Goal: Transaction & Acquisition: Purchase product/service

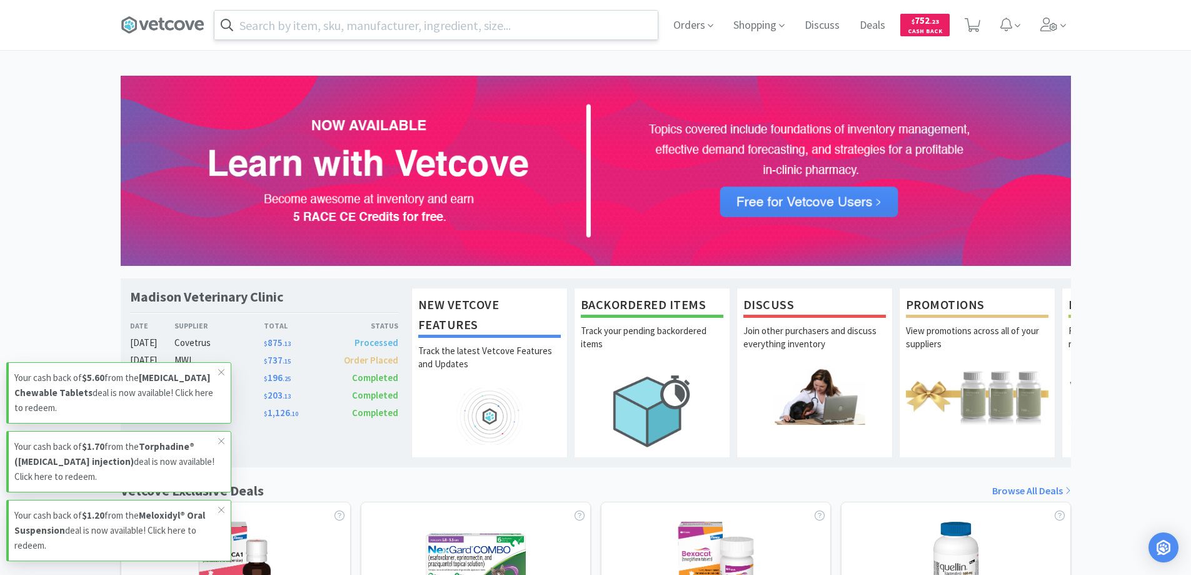
click at [362, 33] on input "text" at bounding box center [436, 25] width 443 height 29
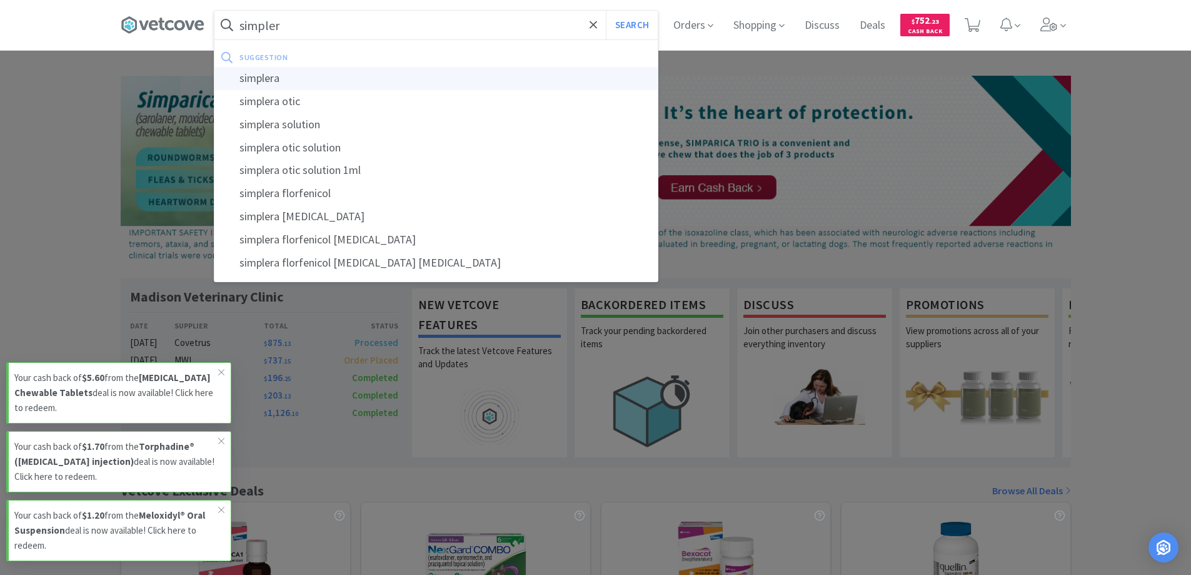
click at [261, 81] on div "simplera" at bounding box center [436, 78] width 443 height 23
type input "simplera"
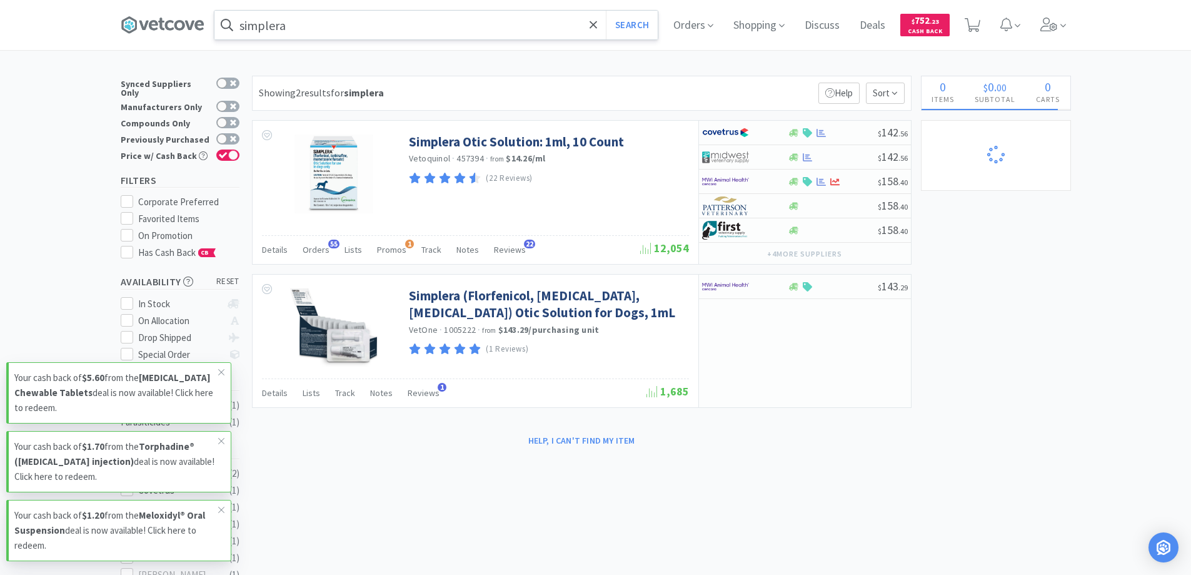
select select "2"
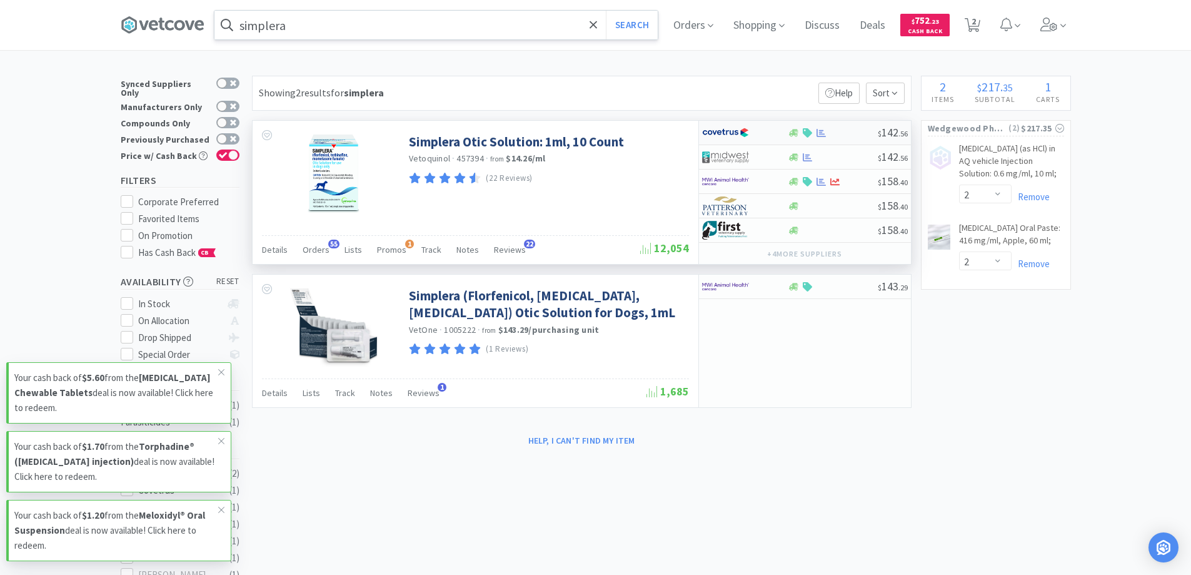
click at [853, 132] on div at bounding box center [833, 132] width 90 height 9
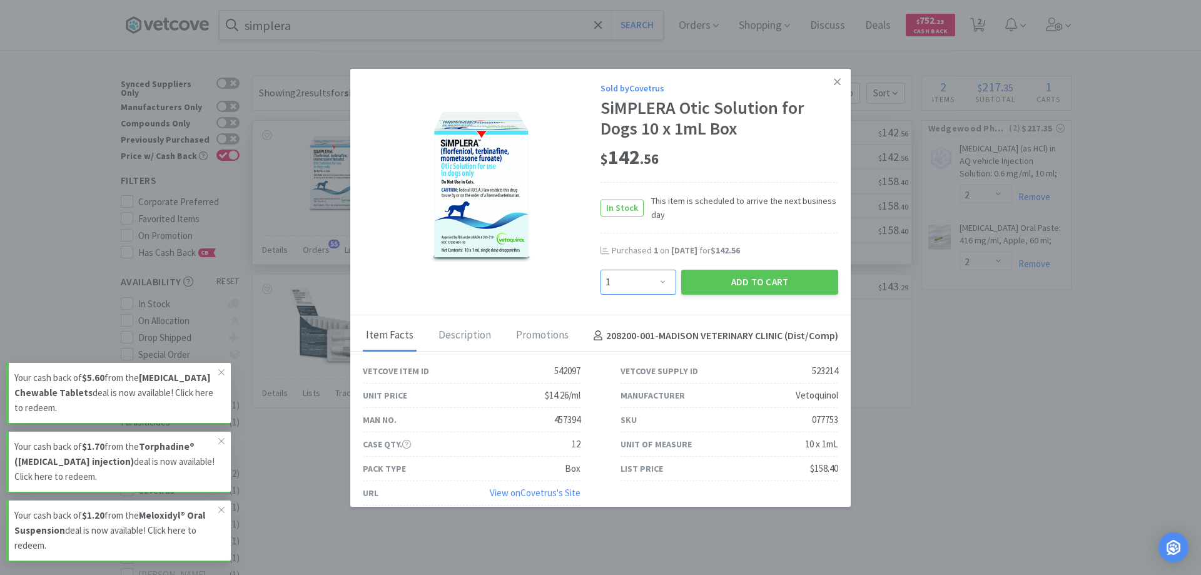
click at [660, 275] on select "Enter Quantity 1 2 3 4 5 6 7 8 9 10 11 12 13 14 15 16 17 18 19 20 Enter Quantity" at bounding box center [638, 282] width 76 height 25
select select "2"
click at [600, 270] on select "Enter Quantity 1 2 3 4 5 6 7 8 9 10 11 12 13 14 15 16 17 18 19 20 Enter Quantity" at bounding box center [638, 282] width 76 height 25
click at [723, 282] on button "Add to Cart" at bounding box center [759, 282] width 157 height 25
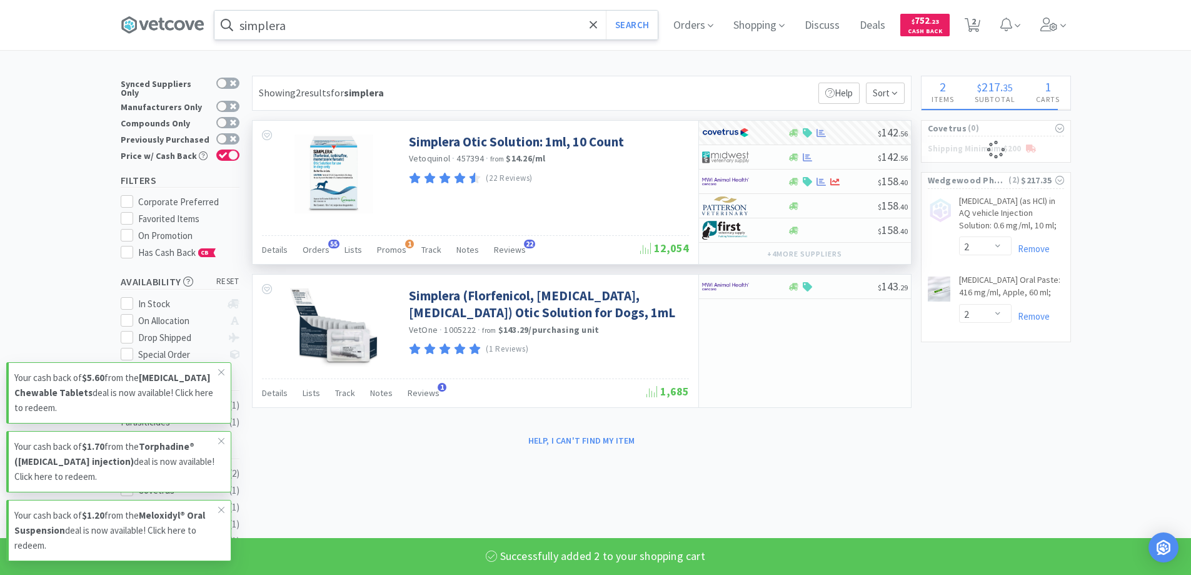
select select "2"
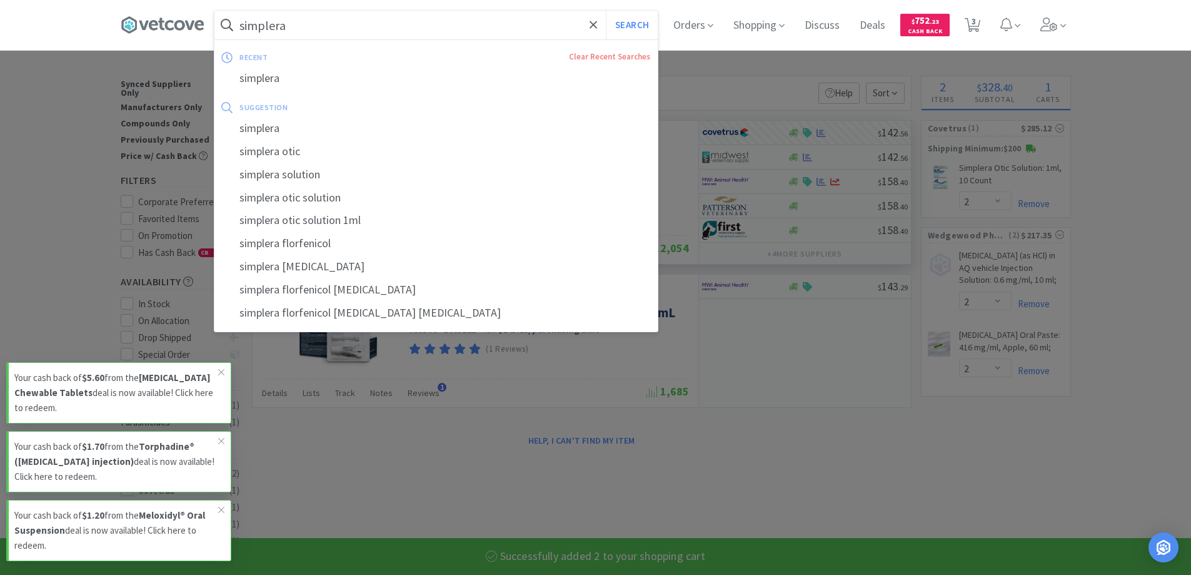
click at [455, 27] on input "simplera" at bounding box center [436, 25] width 443 height 29
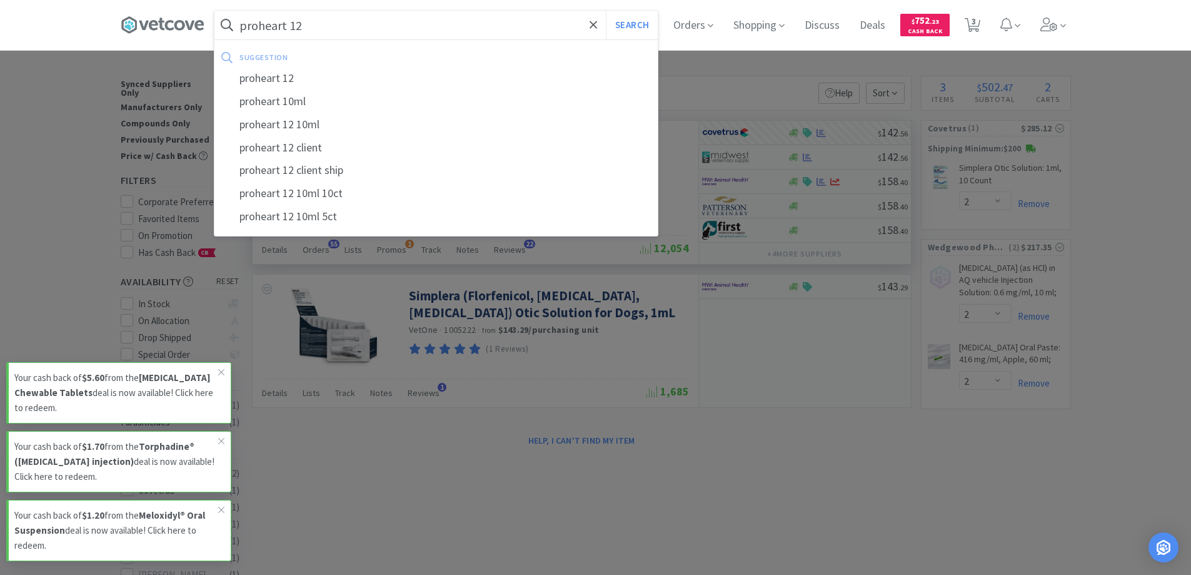
type input "proheart 12"
click at [606, 11] on button "Search" at bounding box center [632, 25] width 52 height 29
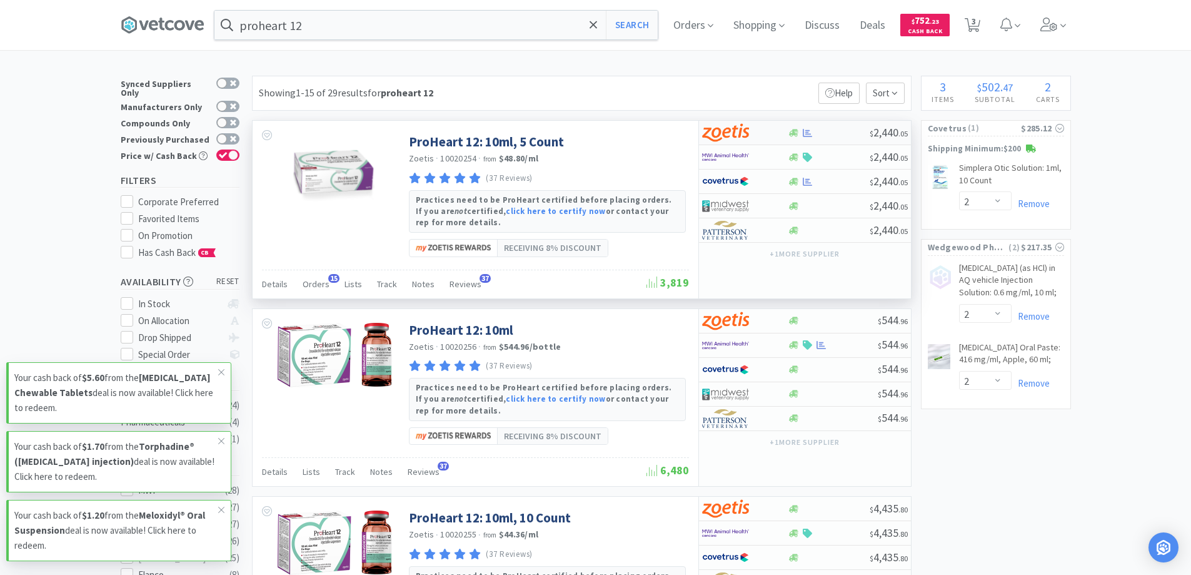
click at [839, 132] on div at bounding box center [829, 132] width 82 height 9
select select "5"
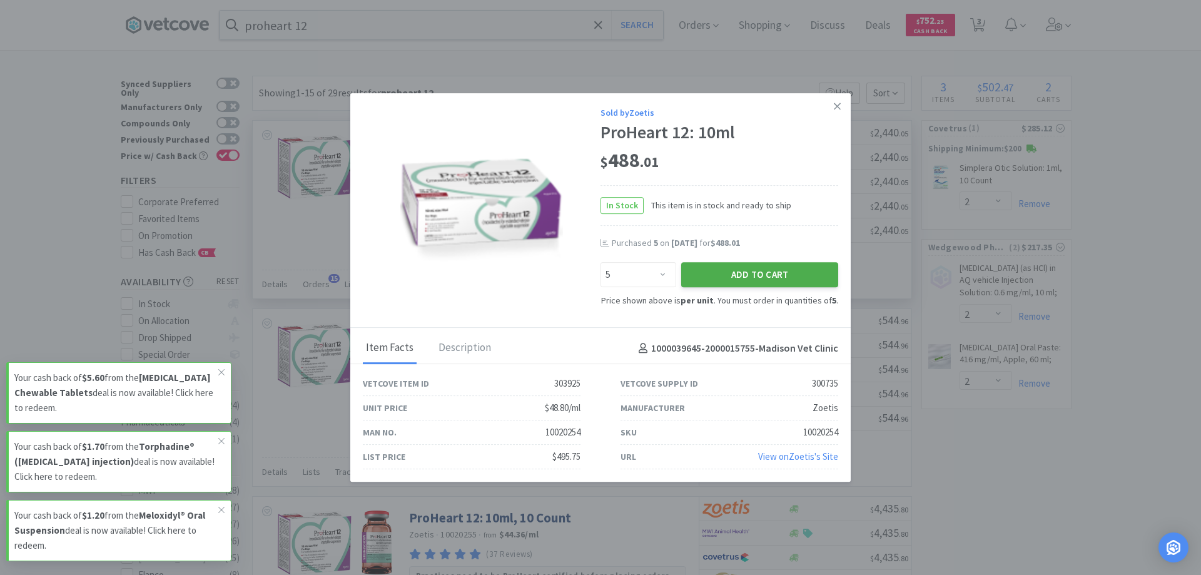
click at [794, 273] on button "Add to Cart" at bounding box center [759, 274] width 157 height 25
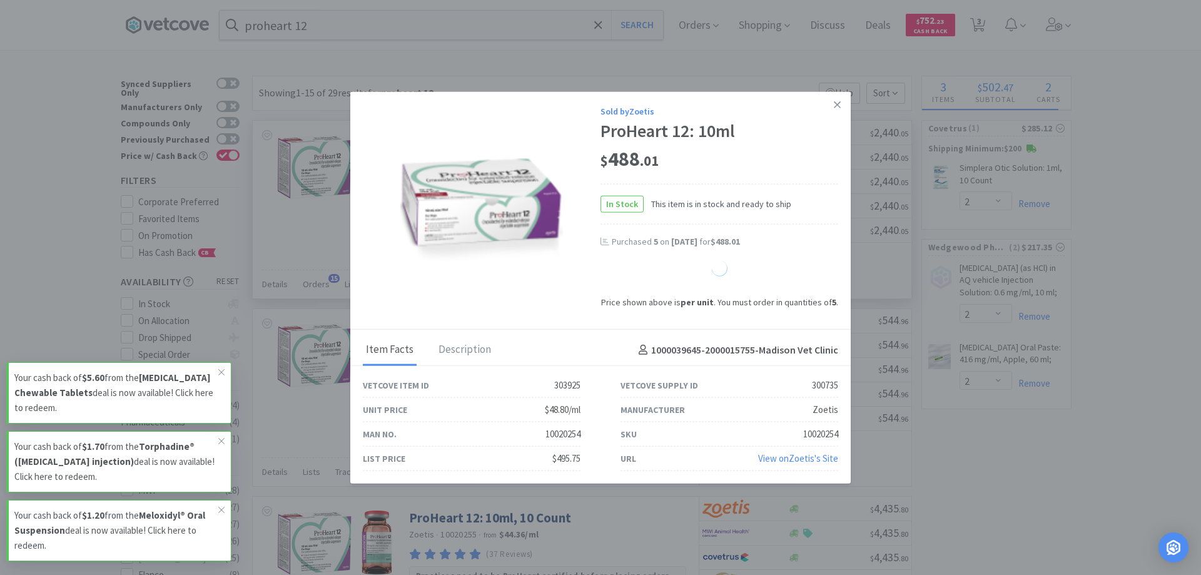
select select "5"
select select "1"
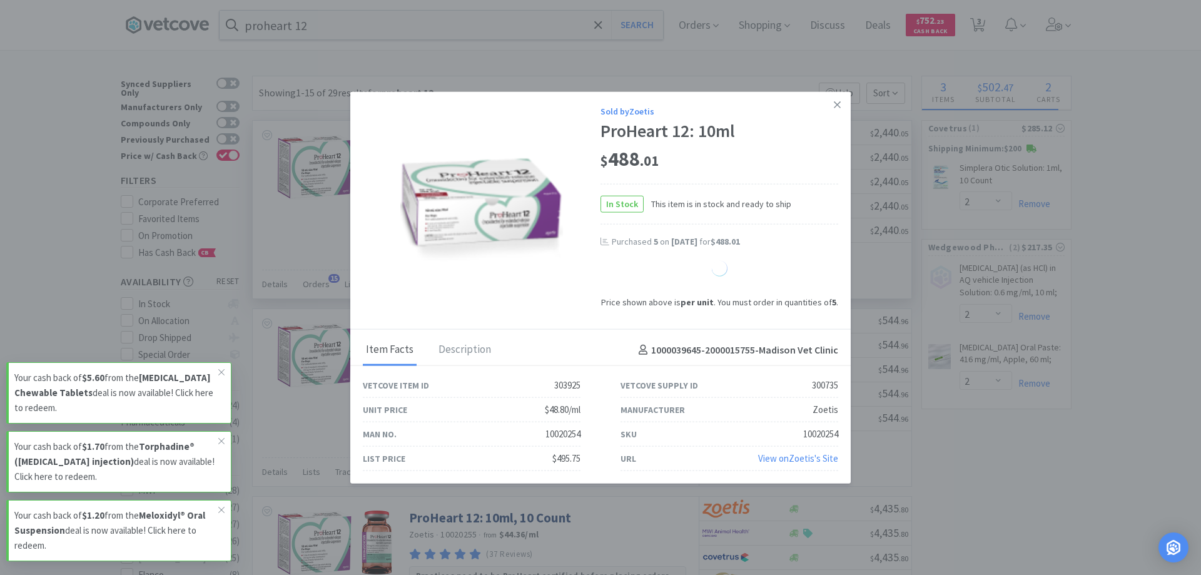
select select "1"
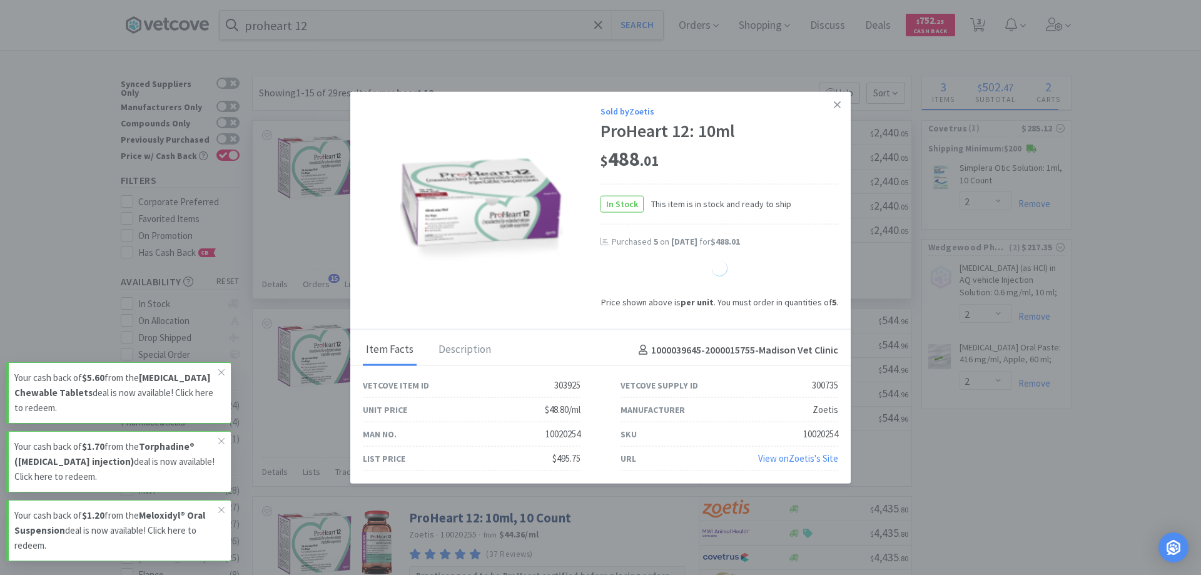
select select "1"
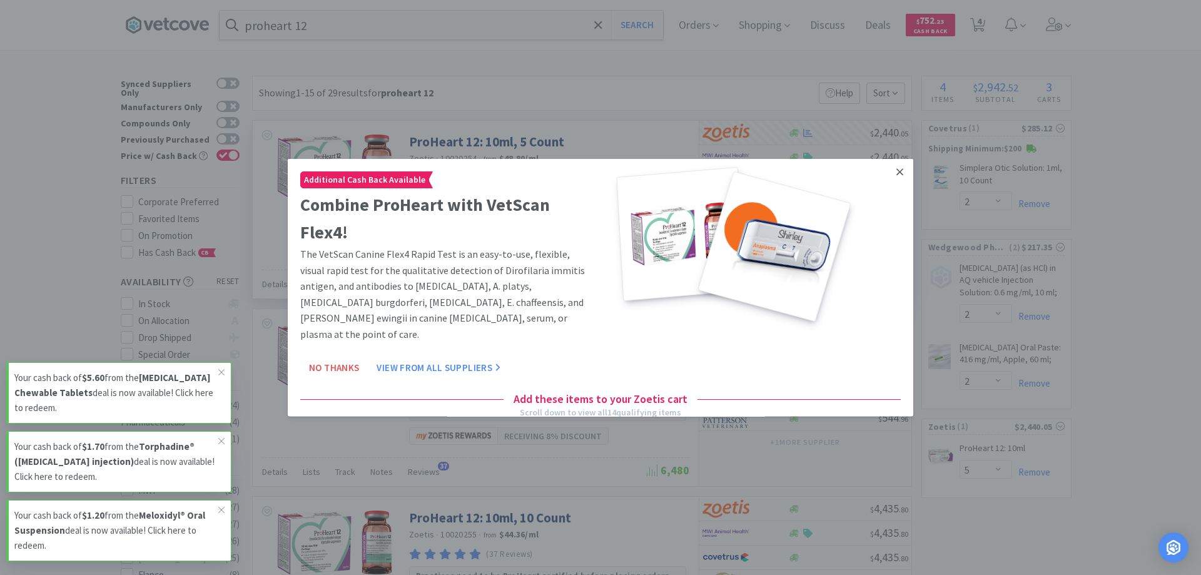
click at [896, 173] on icon at bounding box center [899, 171] width 7 height 7
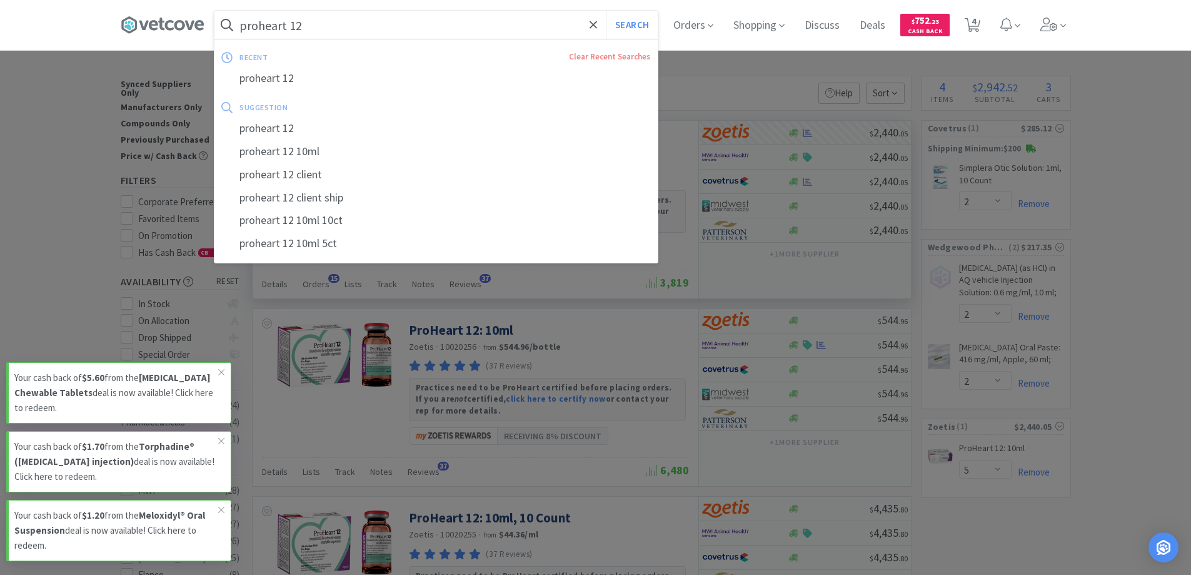
click at [468, 24] on input "proheart 12" at bounding box center [436, 25] width 443 height 29
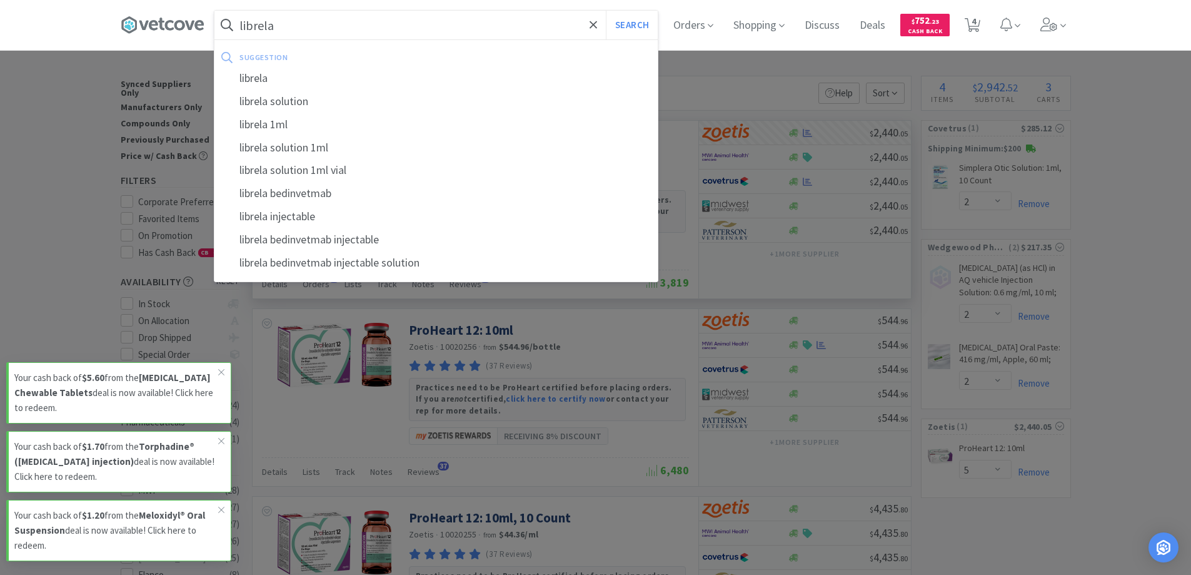
type input "librela"
click at [606, 11] on button "Search" at bounding box center [632, 25] width 52 height 29
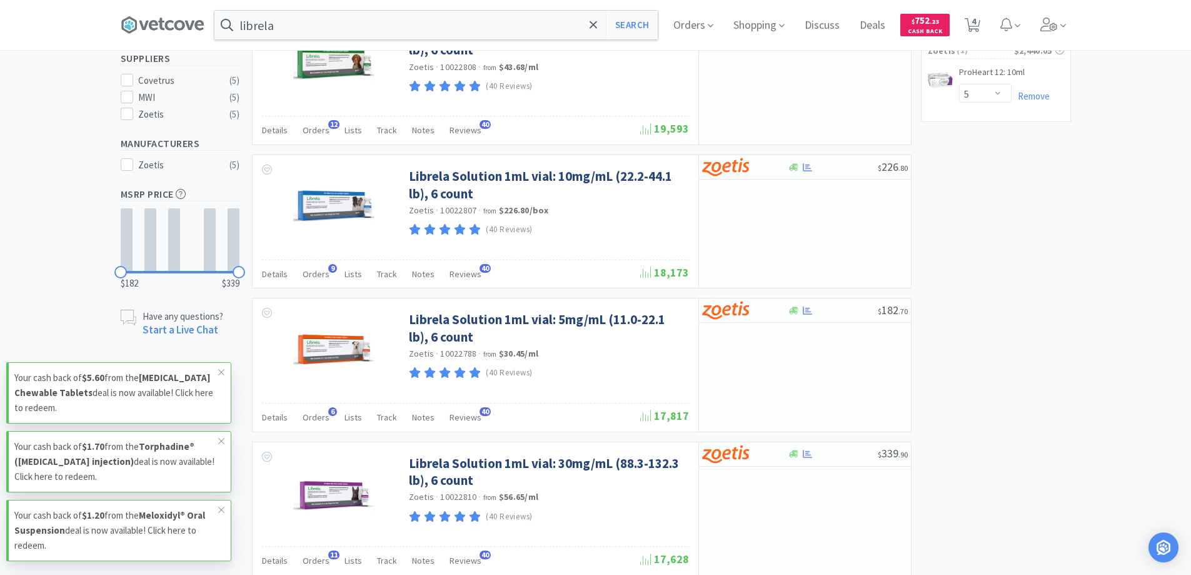
scroll to position [438, 0]
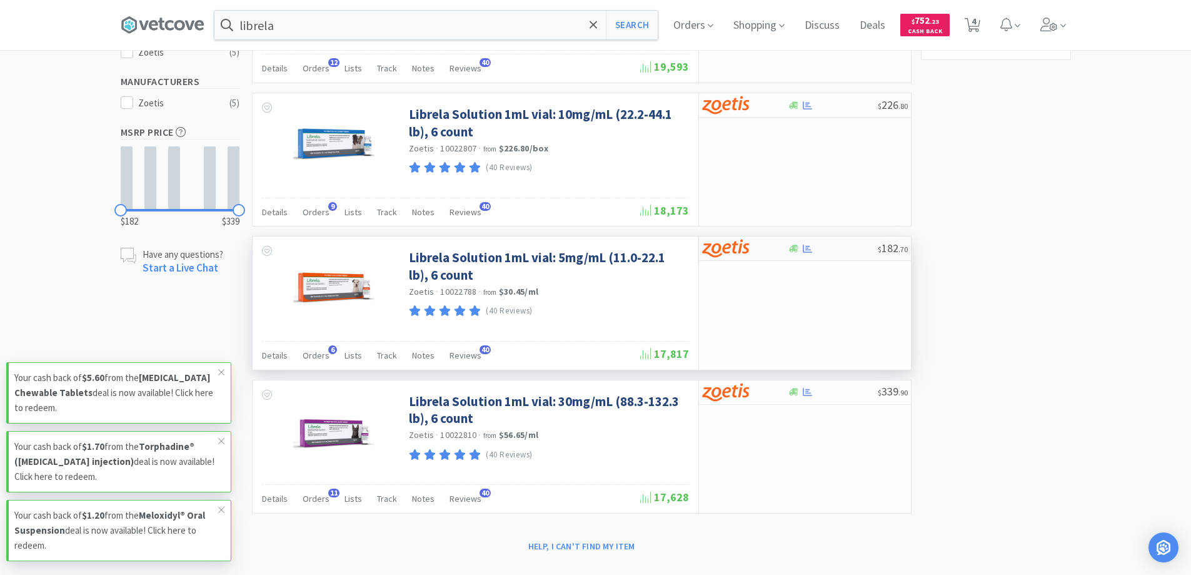
click at [841, 251] on div at bounding box center [833, 248] width 90 height 9
select select "1"
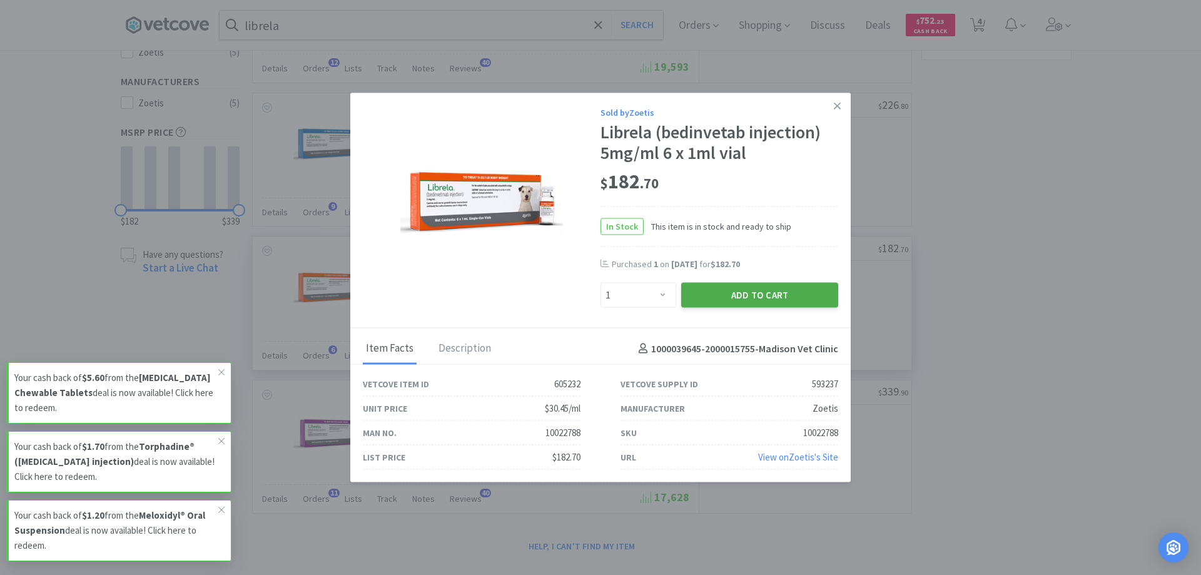
click at [789, 293] on button "Add to Cart" at bounding box center [759, 295] width 157 height 25
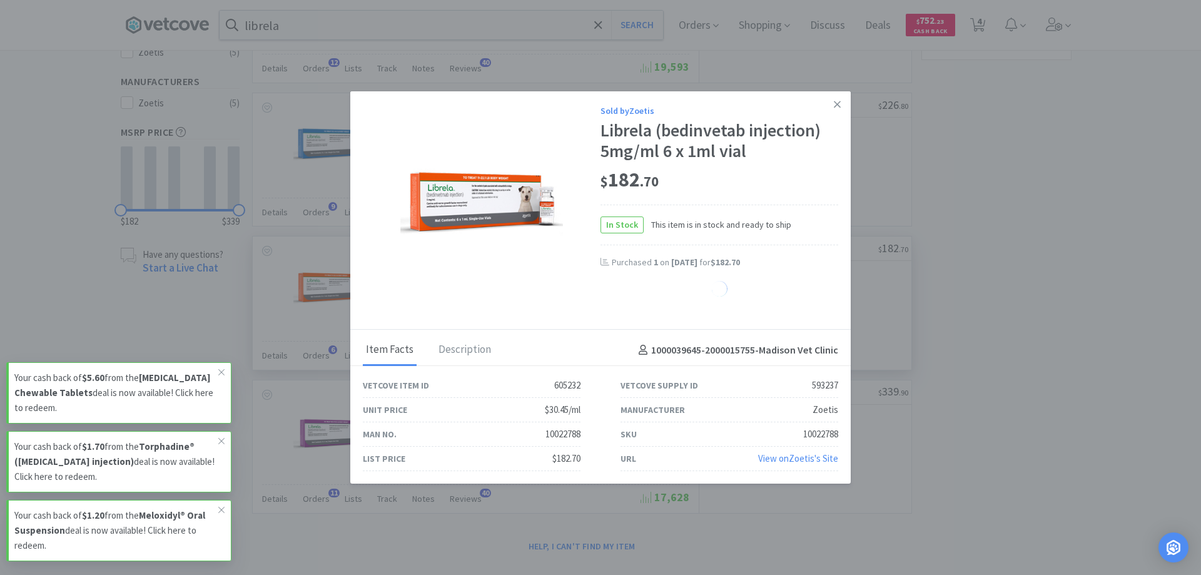
select select "1"
select select "5"
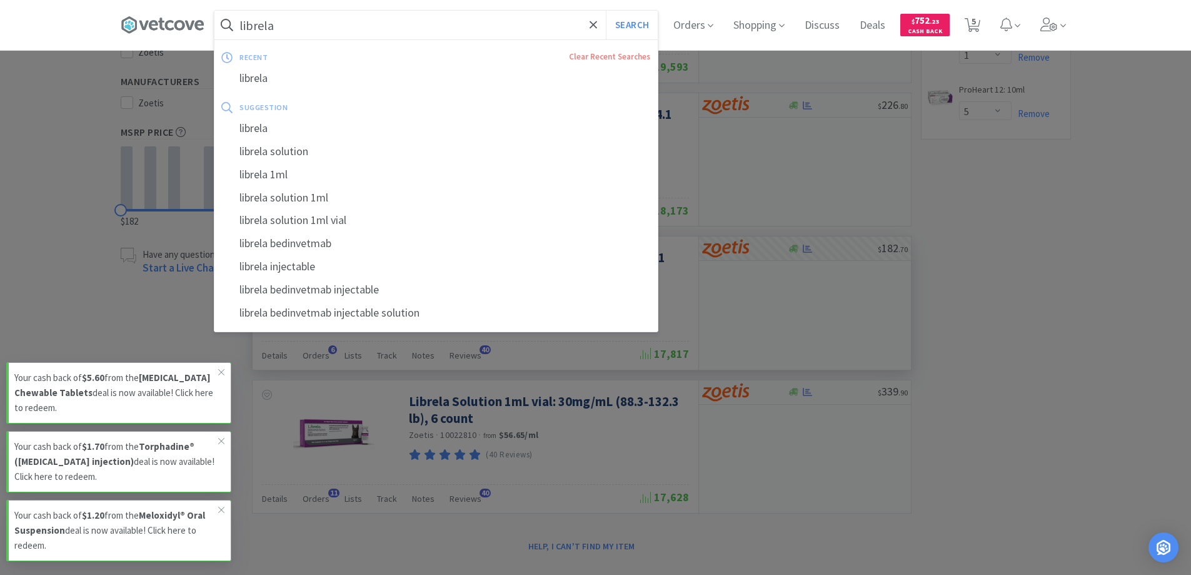
click at [308, 31] on input "librela" at bounding box center [436, 25] width 443 height 29
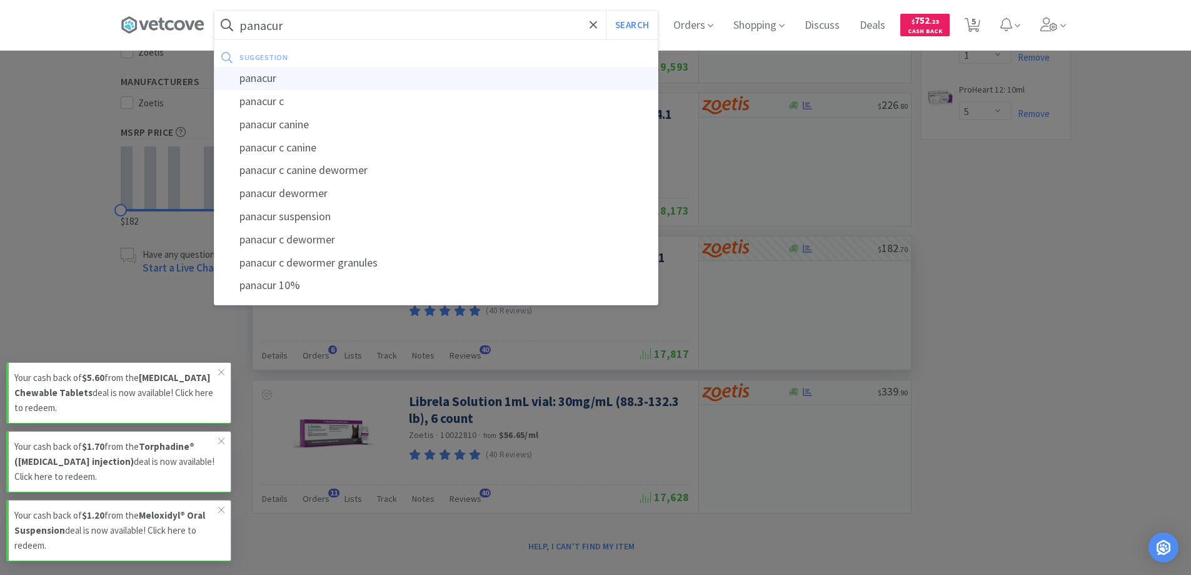
type input "panacur"
click at [282, 83] on div "panacur" at bounding box center [436, 78] width 443 height 23
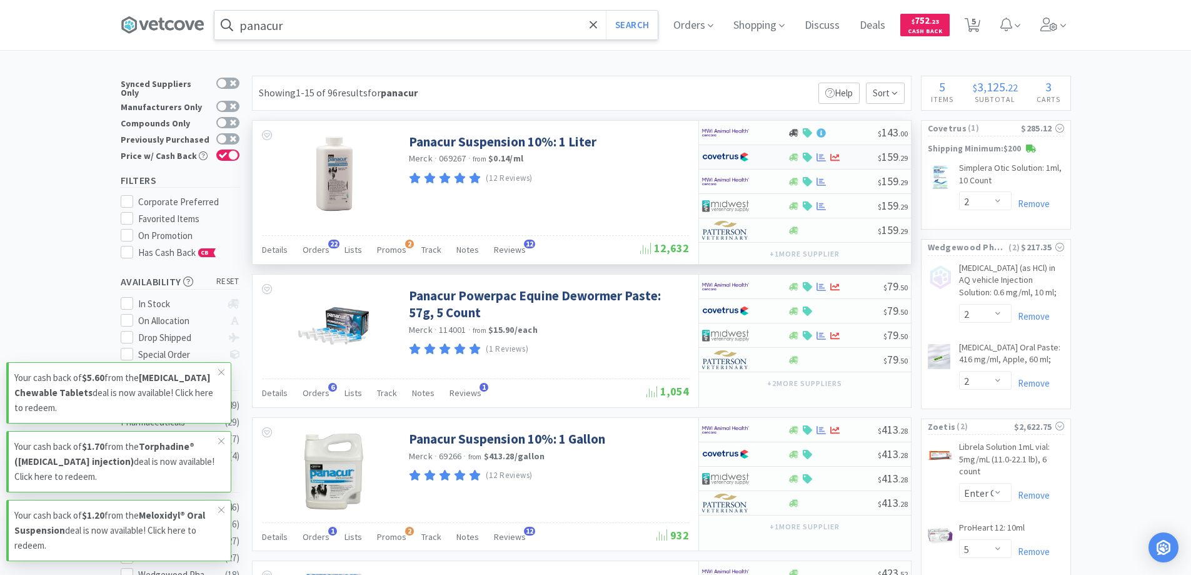
click at [851, 157] on div at bounding box center [833, 157] width 90 height 9
select select "1"
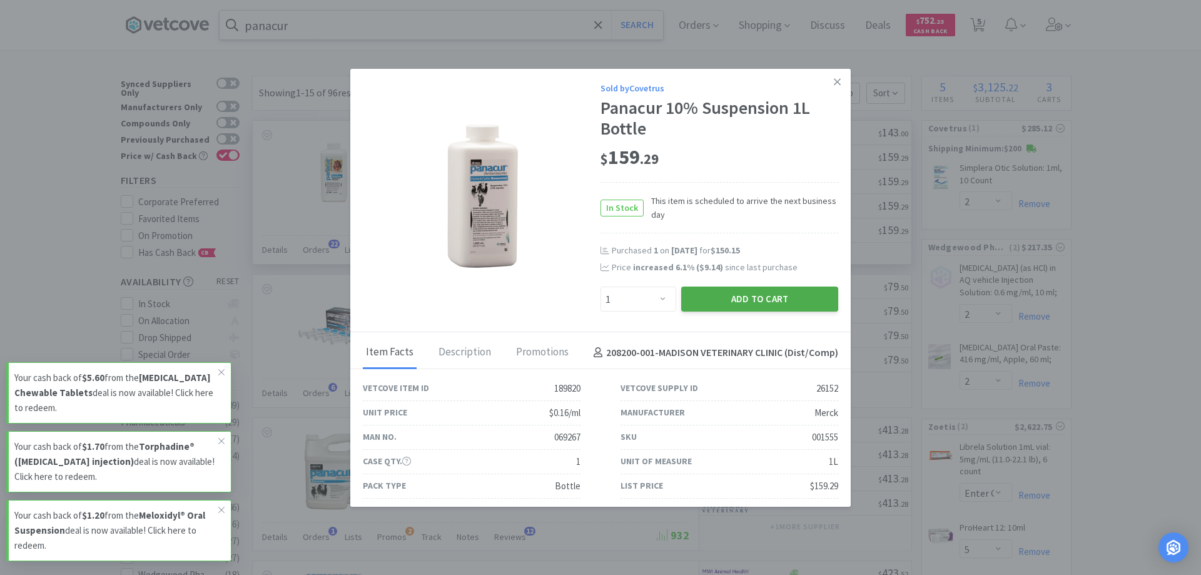
click at [763, 293] on button "Add to Cart" at bounding box center [759, 298] width 157 height 25
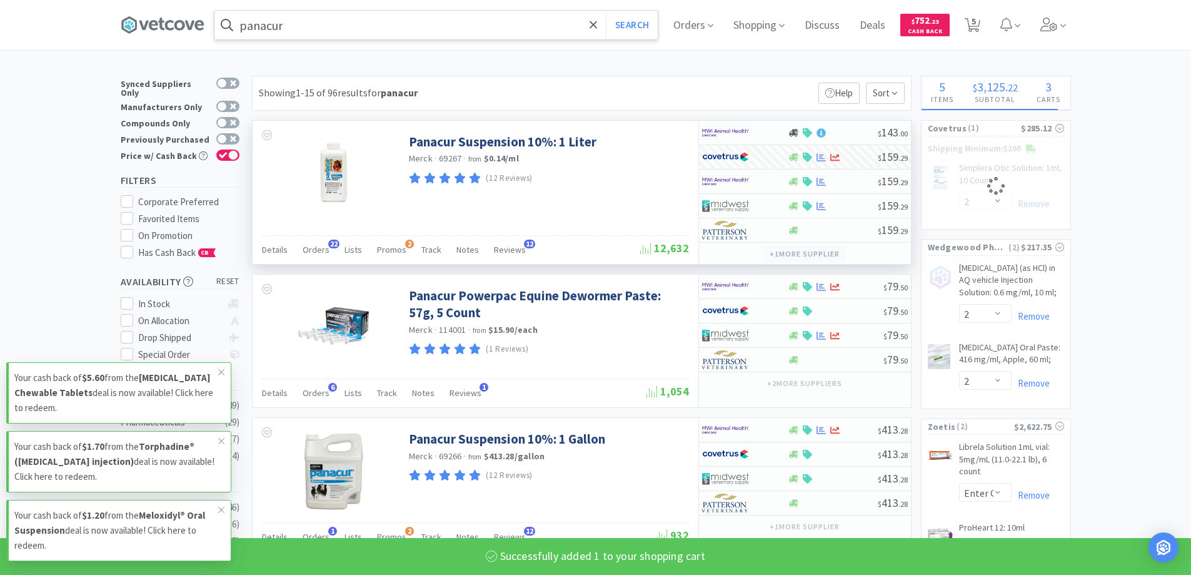
select select "1"
select select "2"
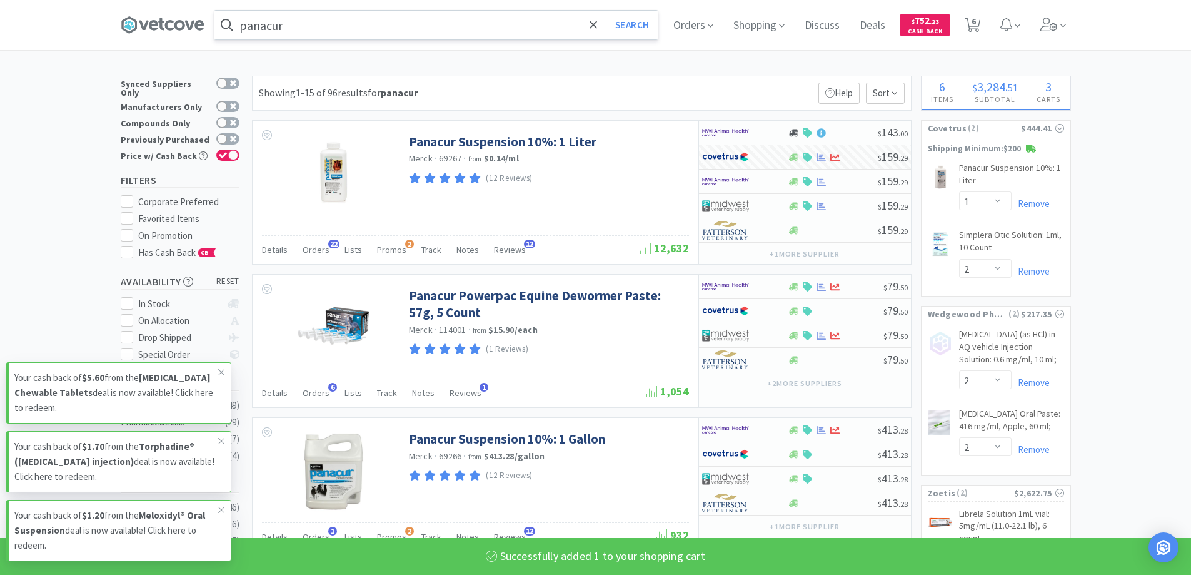
click at [392, 37] on input "panacur" at bounding box center [436, 25] width 443 height 29
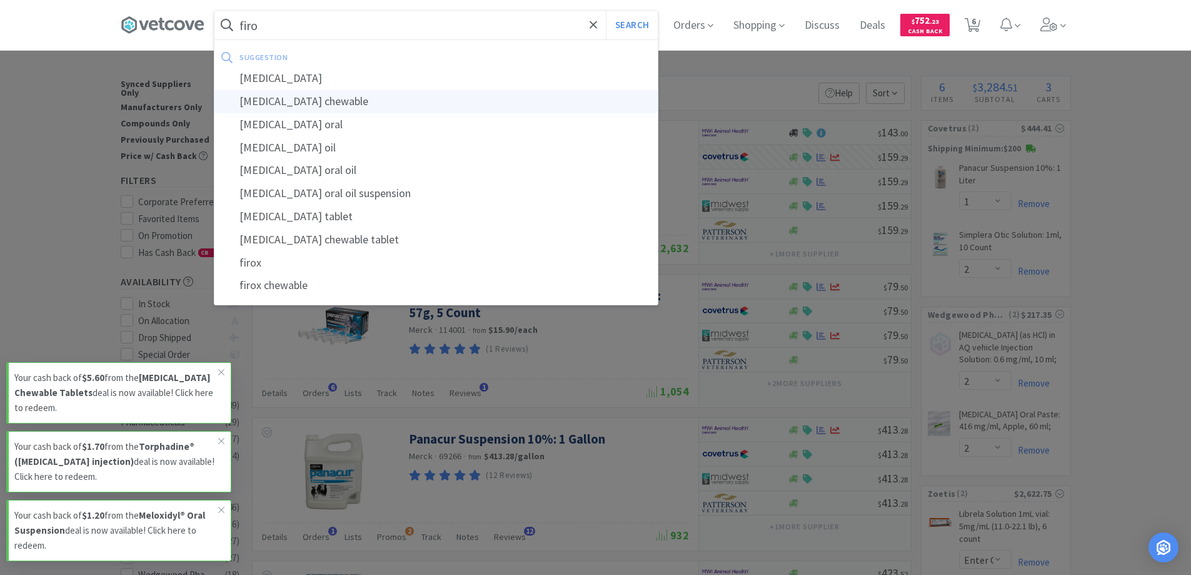
click at [293, 105] on div "[MEDICAL_DATA] chewable" at bounding box center [436, 101] width 443 height 23
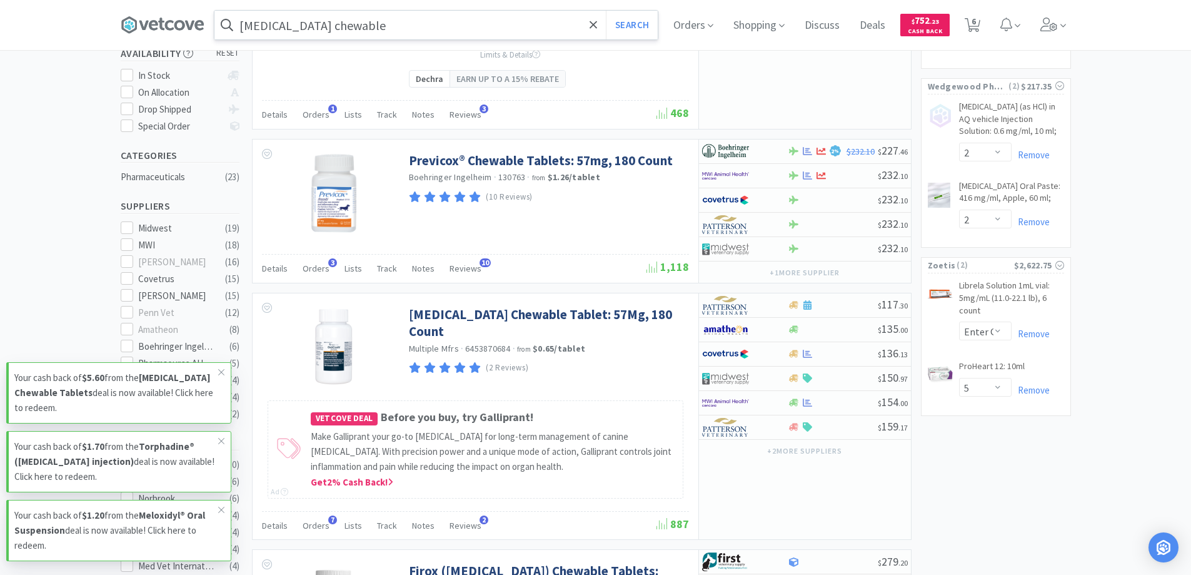
scroll to position [250, 0]
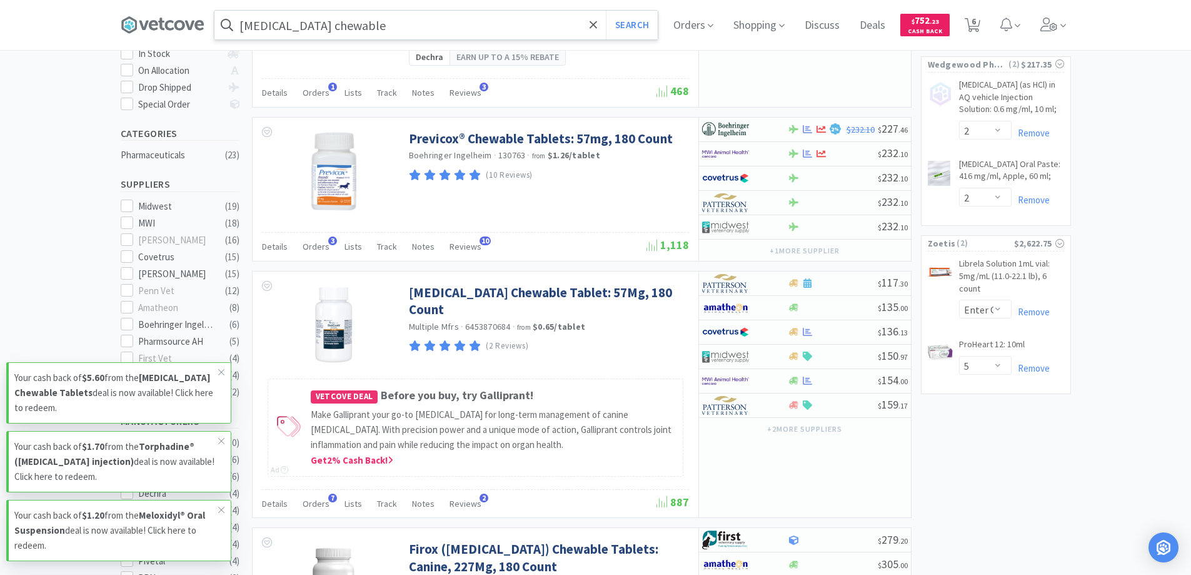
click at [378, 26] on input "[MEDICAL_DATA] chewable" at bounding box center [436, 25] width 443 height 29
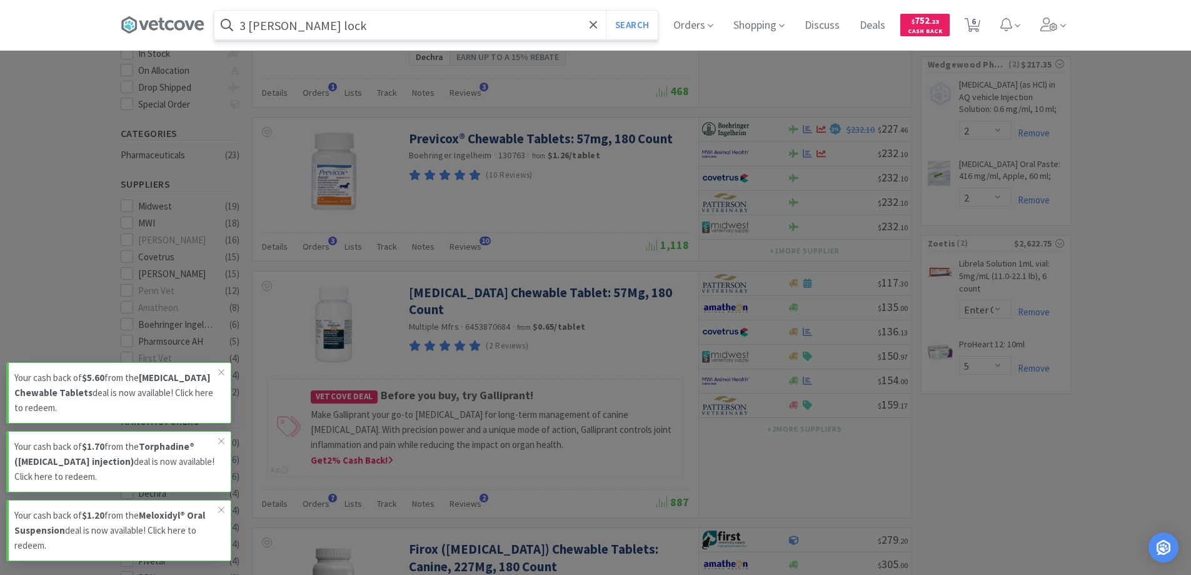
type input "3 [PERSON_NAME] lock"
click at [606, 11] on button "Search" at bounding box center [632, 25] width 52 height 29
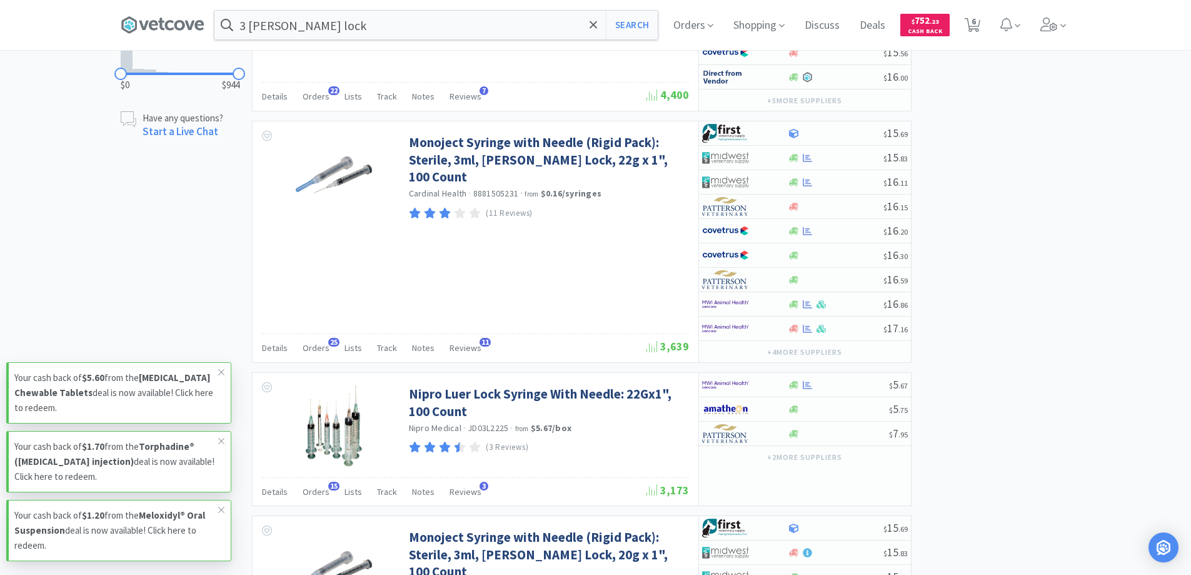
scroll to position [1001, 0]
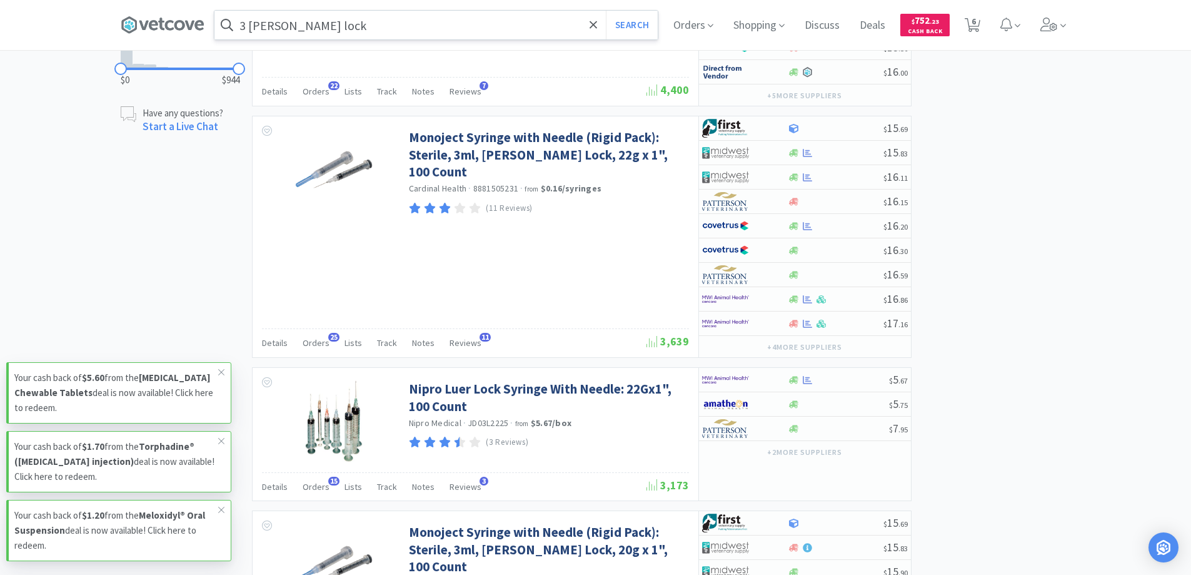
click at [545, 33] on input "3 [PERSON_NAME] lock" at bounding box center [436, 25] width 443 height 29
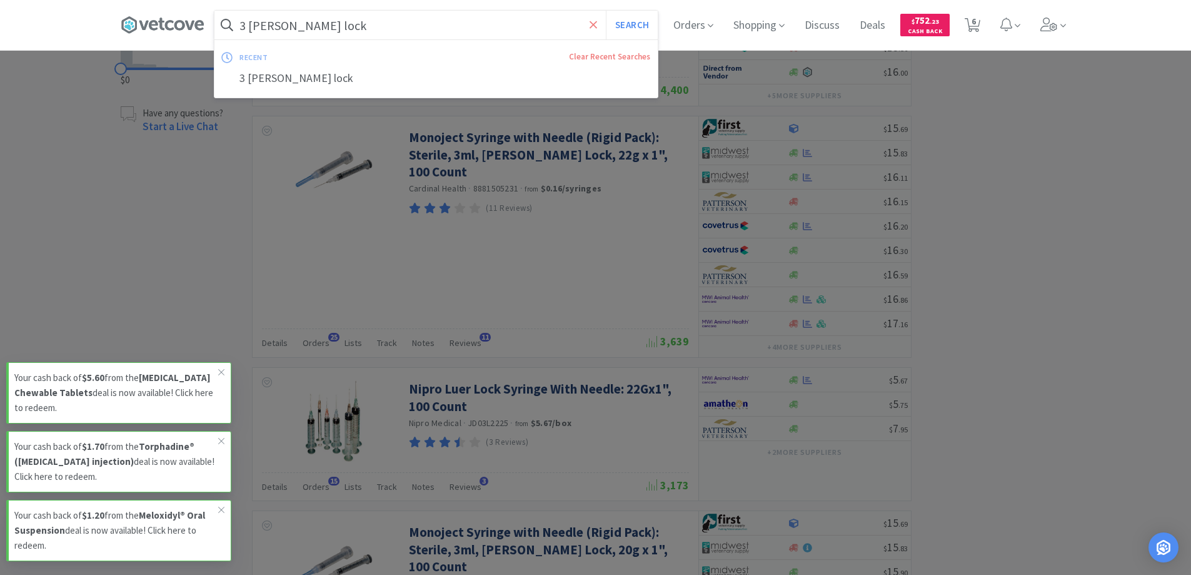
click at [601, 25] on span at bounding box center [594, 25] width 14 height 26
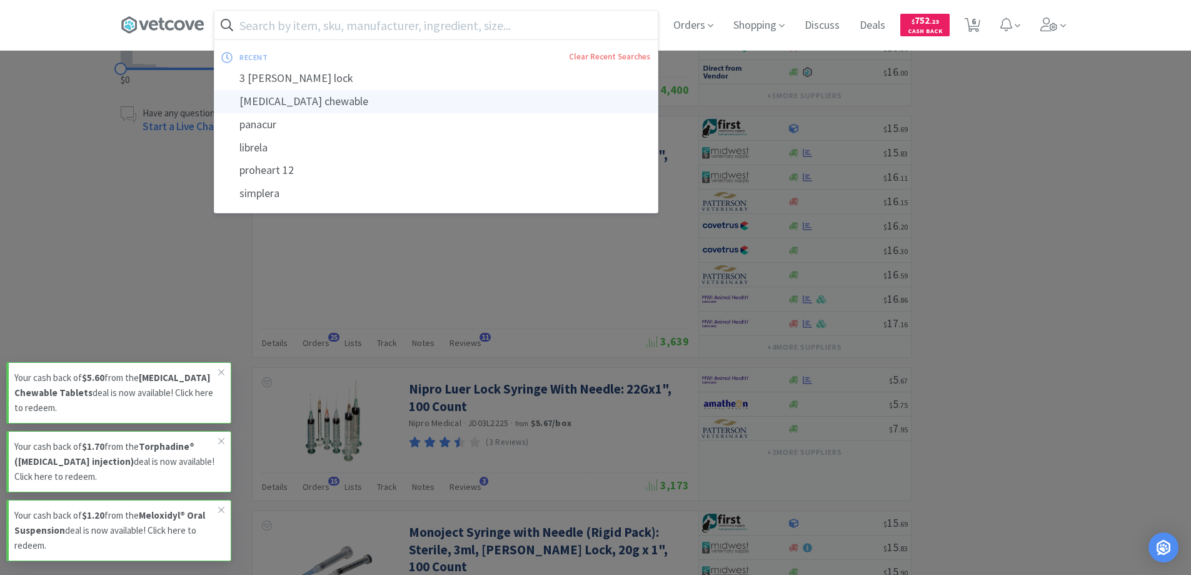
click at [331, 103] on div "[MEDICAL_DATA] chewable" at bounding box center [436, 101] width 443 height 23
type input "[MEDICAL_DATA] chewable"
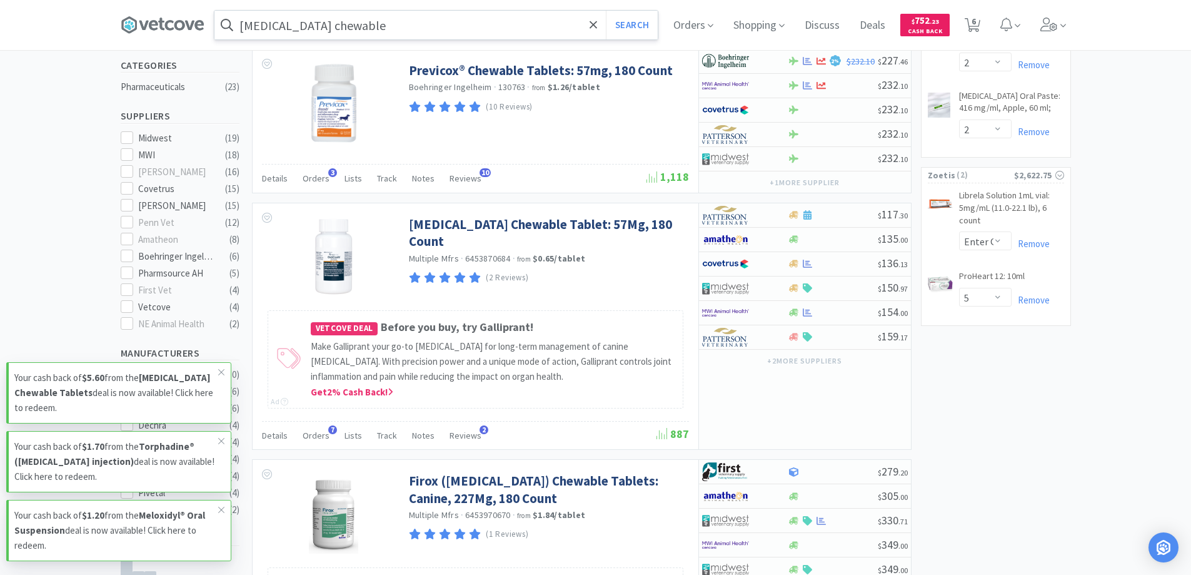
scroll to position [188, 0]
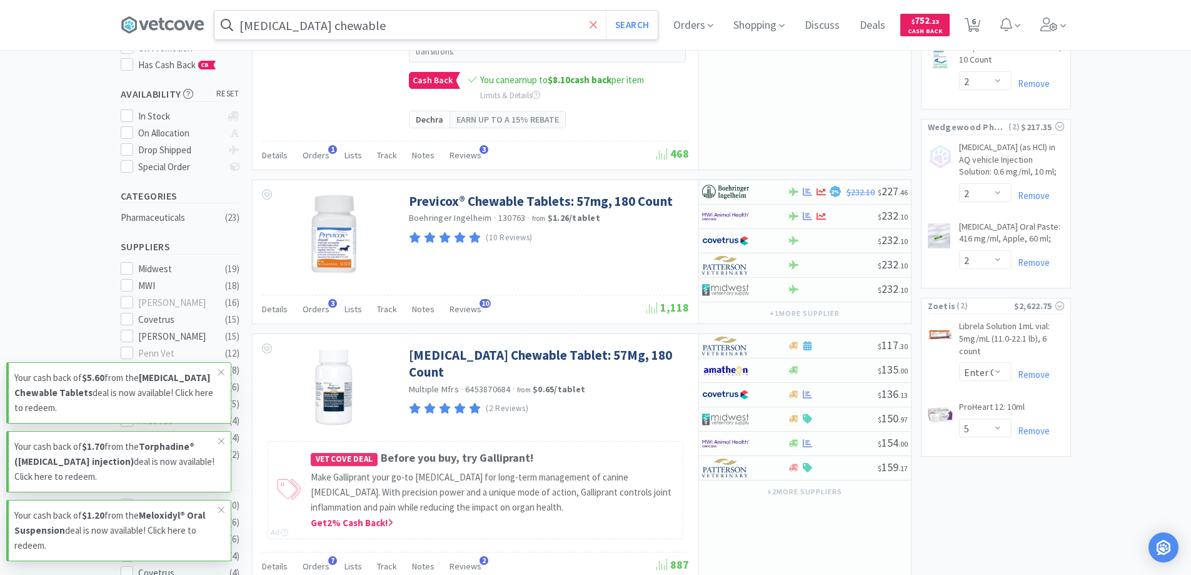
click at [595, 31] on span at bounding box center [594, 25] width 14 height 26
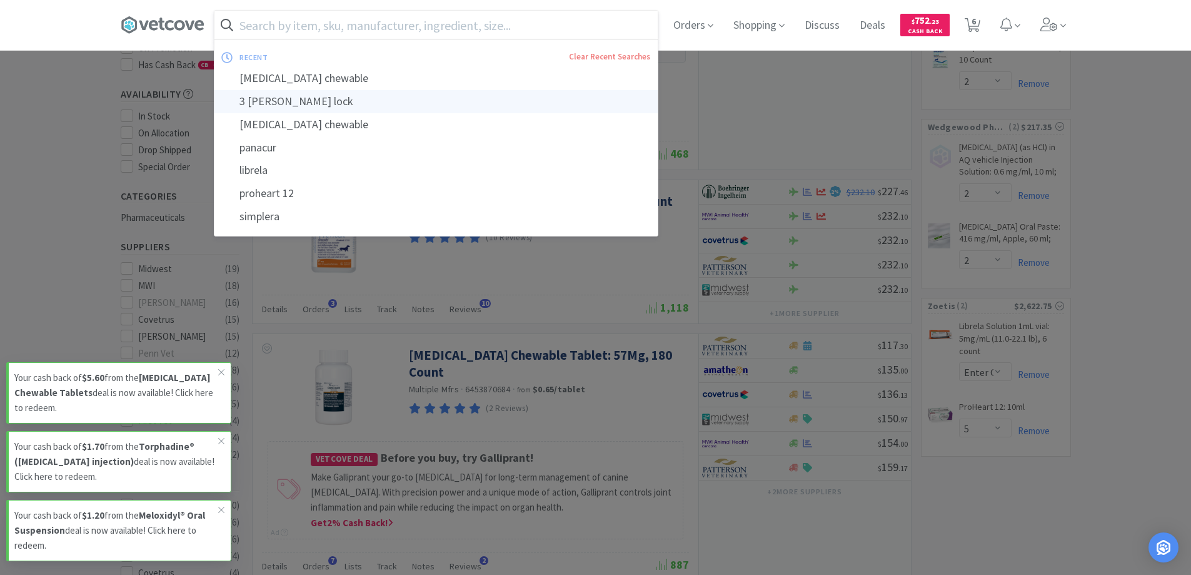
click at [298, 104] on div "3 [PERSON_NAME] lock" at bounding box center [436, 101] width 443 height 23
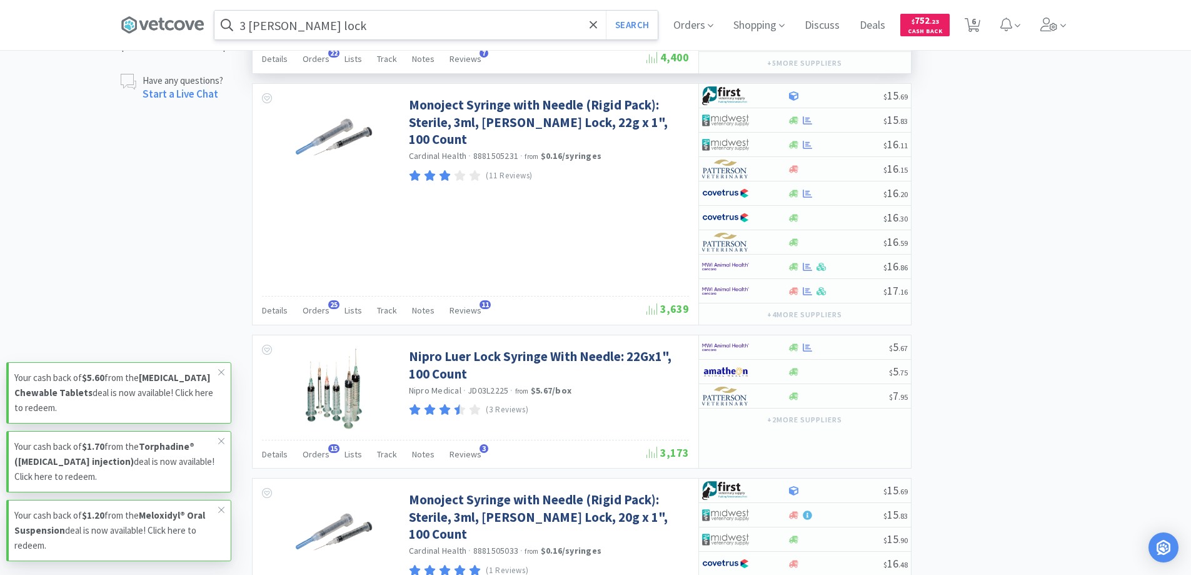
scroll to position [938, 0]
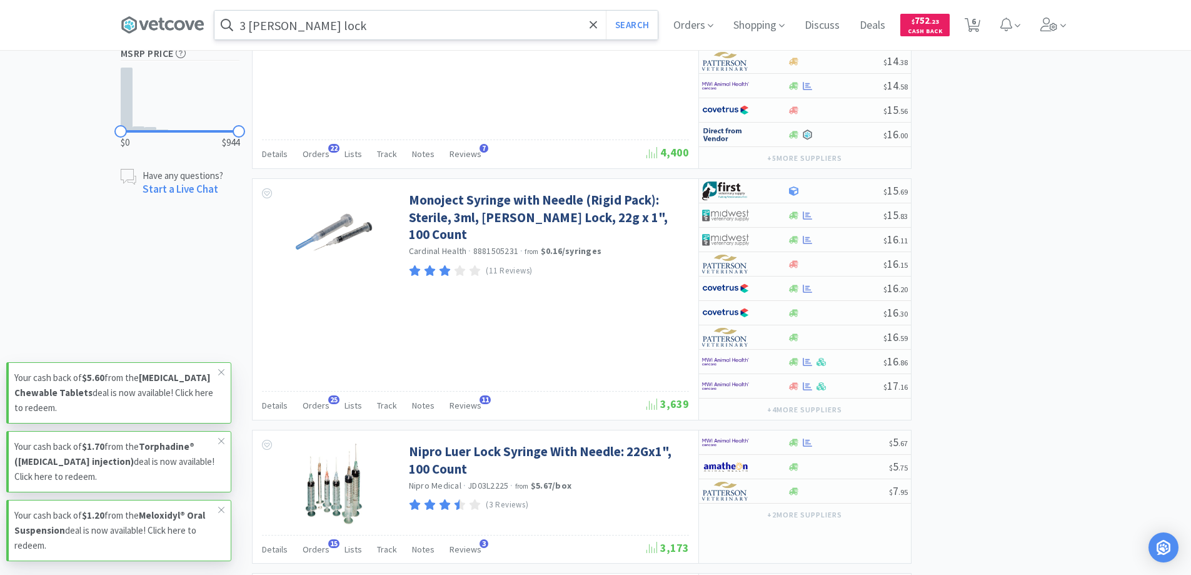
click at [477, 22] on input "3 [PERSON_NAME] lock" at bounding box center [436, 25] width 443 height 29
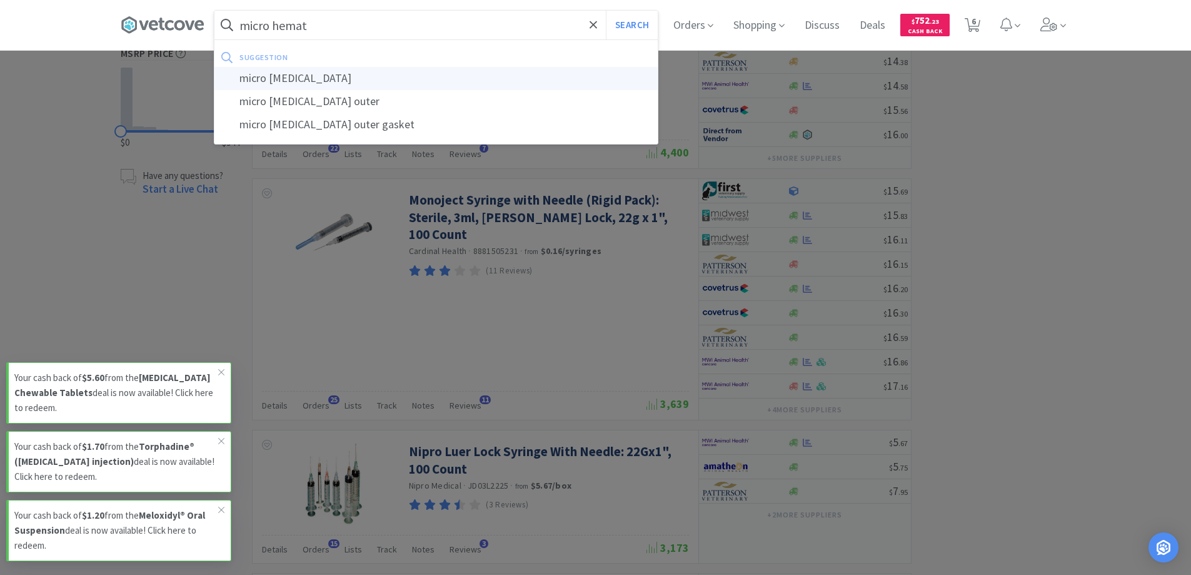
click at [320, 82] on div "micro [MEDICAL_DATA]" at bounding box center [436, 78] width 443 height 23
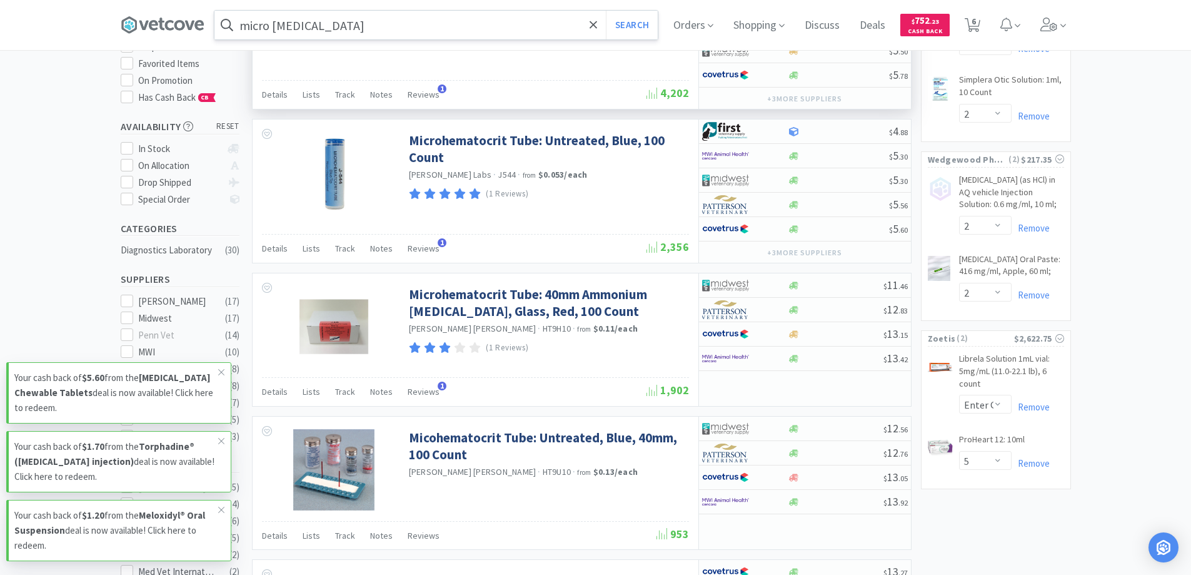
scroll to position [63, 0]
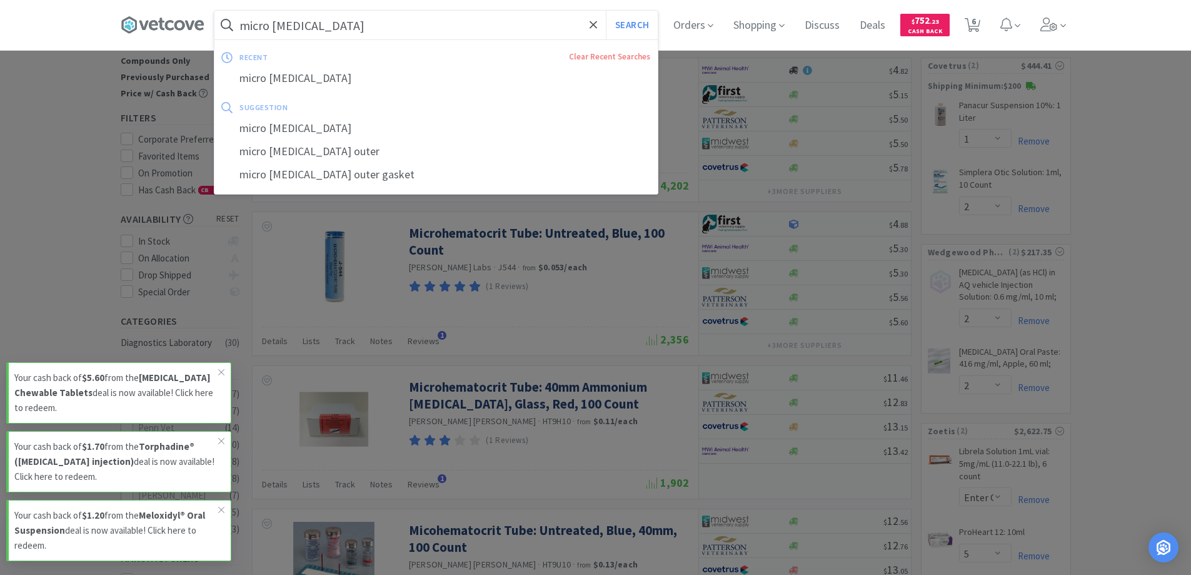
click at [388, 37] on input "micro [MEDICAL_DATA]" at bounding box center [436, 25] width 443 height 29
click at [388, 30] on input "micro [MEDICAL_DATA]" at bounding box center [436, 25] width 443 height 29
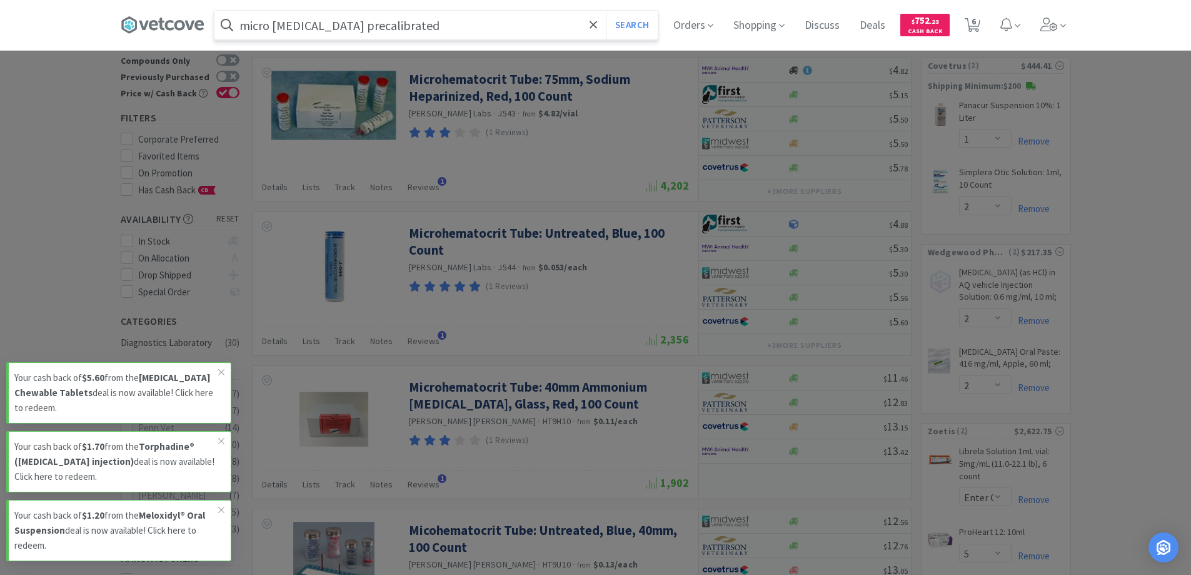
type input "micro [MEDICAL_DATA] precalibrated"
click at [606, 11] on button "Search" at bounding box center [632, 25] width 52 height 29
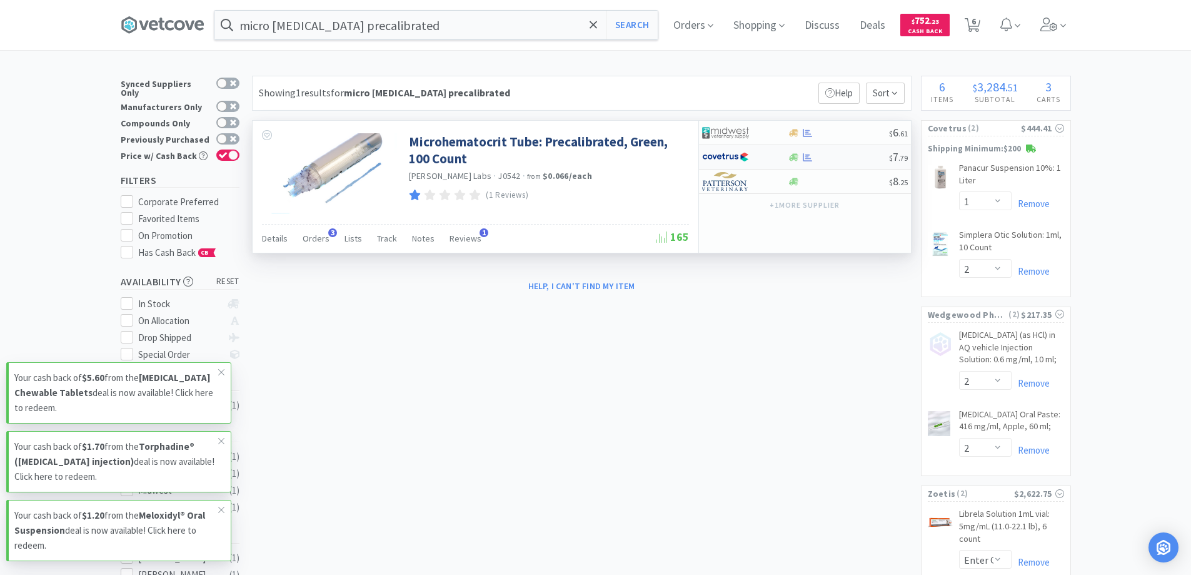
click at [829, 156] on div at bounding box center [838, 157] width 101 height 9
select select "1"
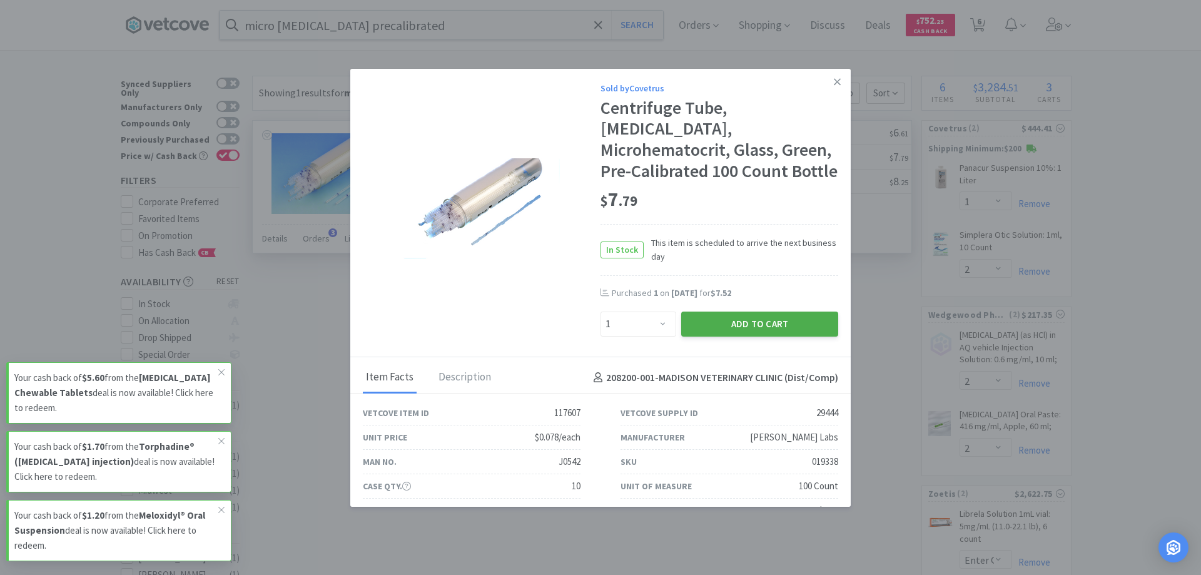
click at [784, 321] on button "Add to Cart" at bounding box center [759, 323] width 157 height 25
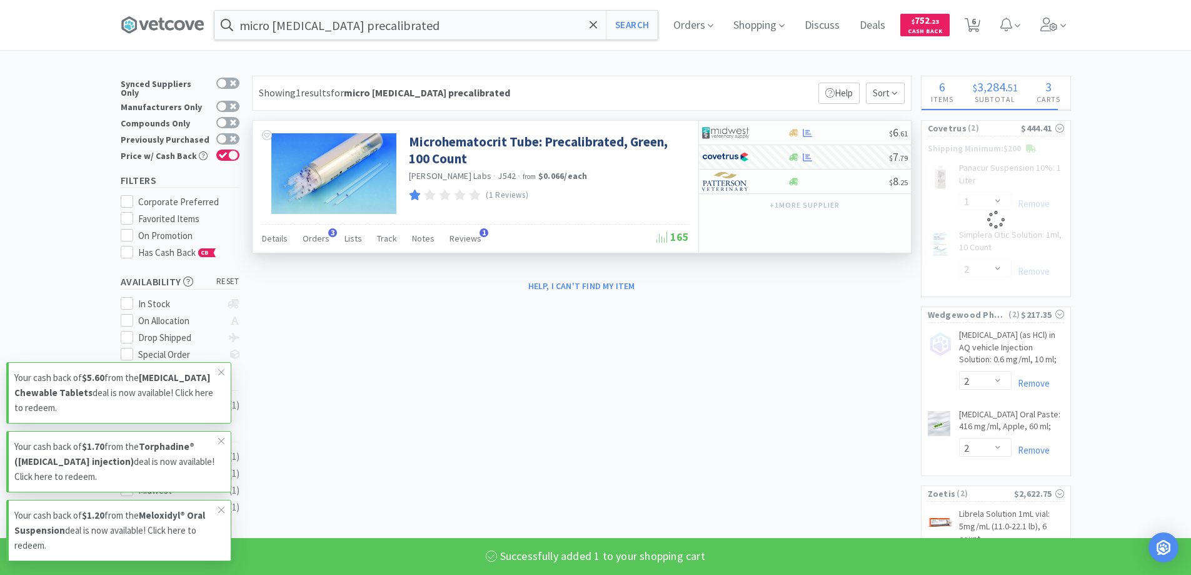
select select "1"
select select "2"
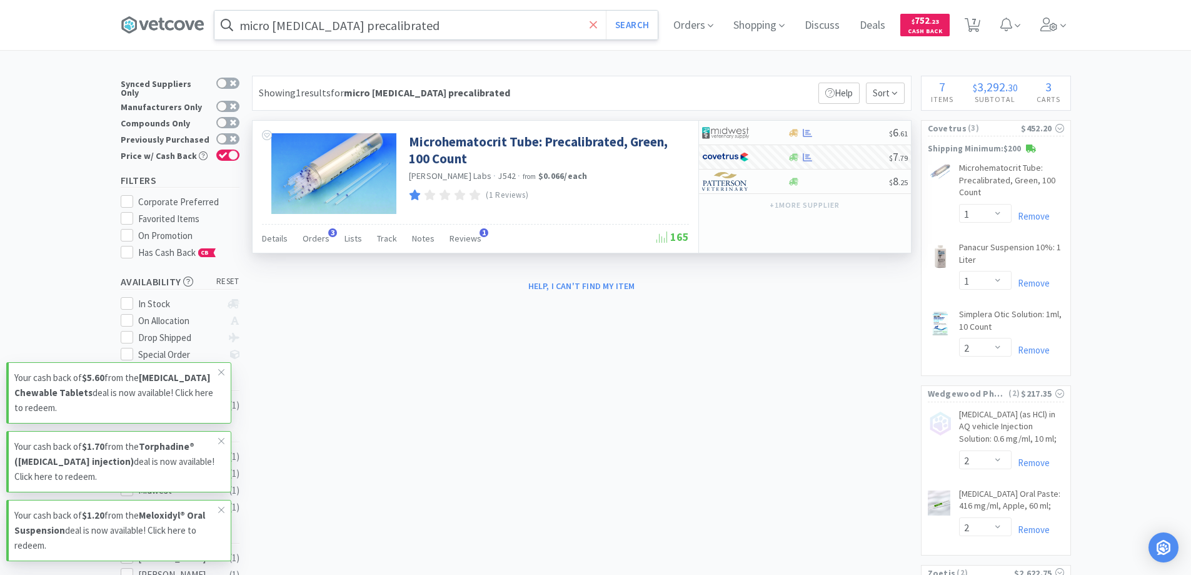
click at [598, 23] on icon at bounding box center [594, 25] width 8 height 13
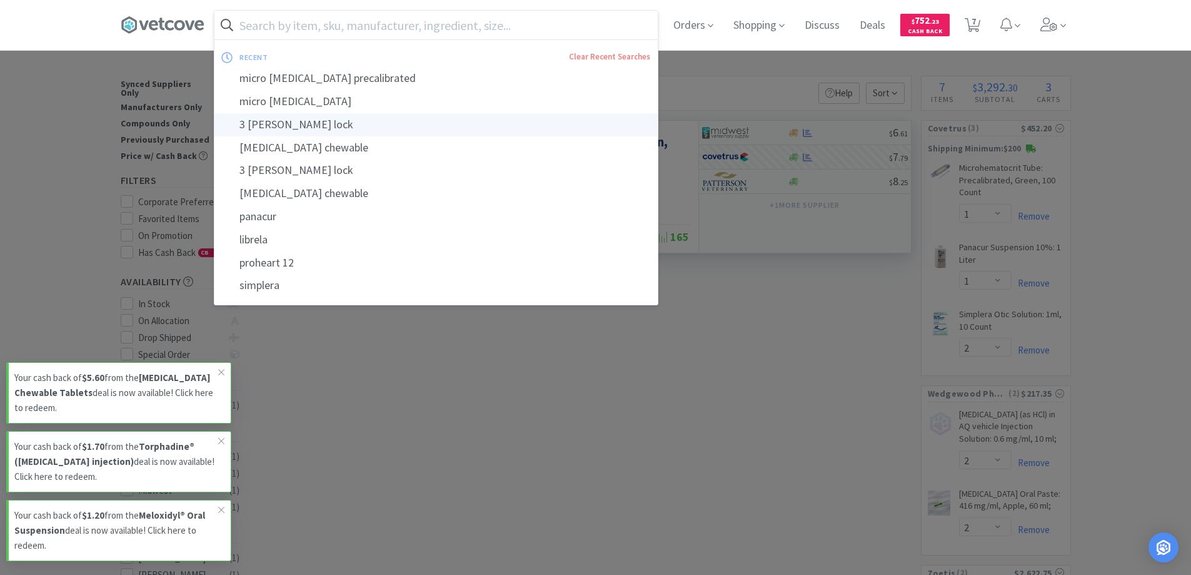
click at [331, 124] on div "3 [PERSON_NAME] lock" at bounding box center [436, 124] width 443 height 23
type input "3 [PERSON_NAME] lock"
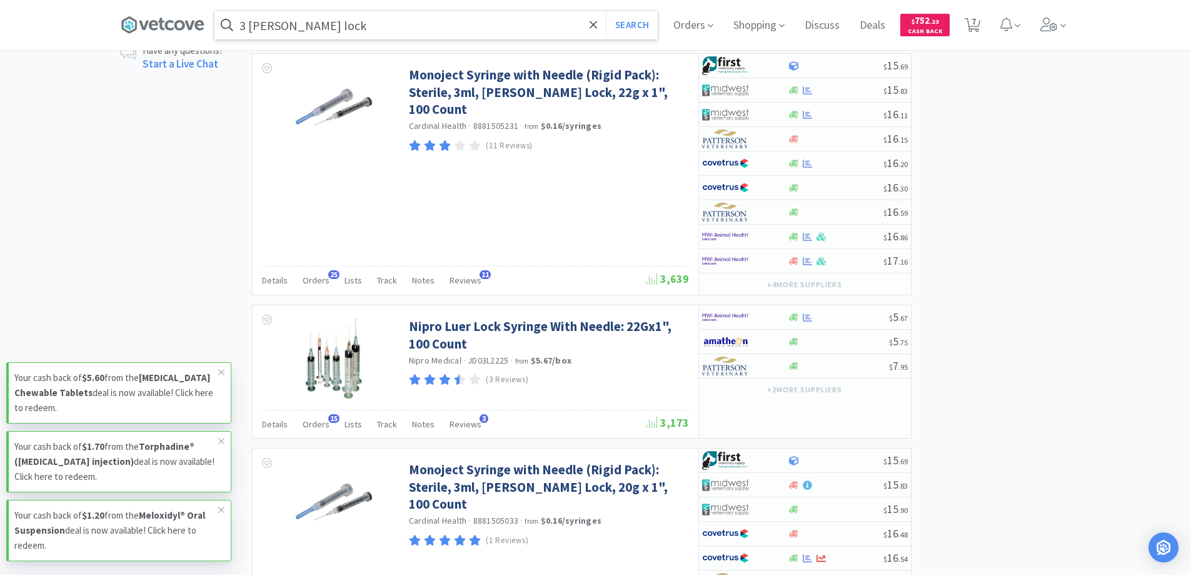
scroll to position [938, 0]
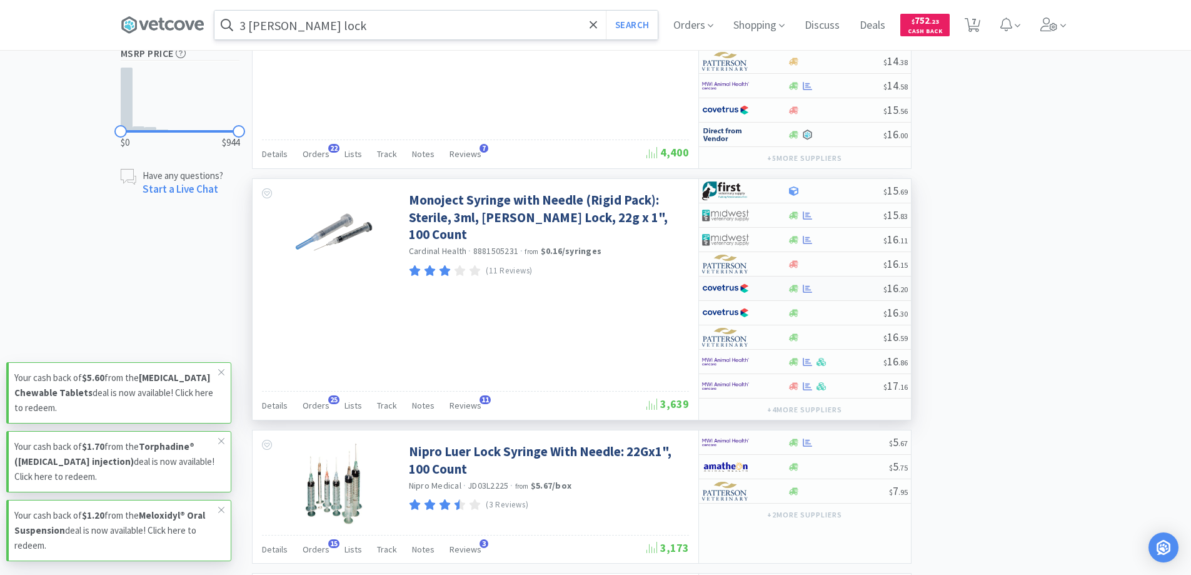
click at [832, 285] on div at bounding box center [836, 288] width 96 height 9
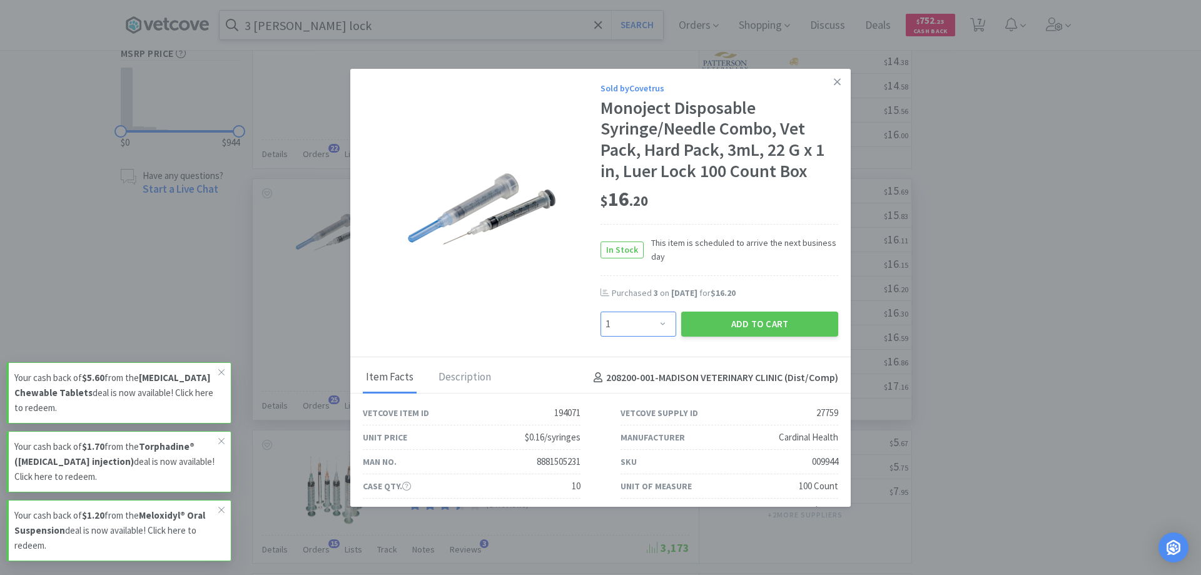
click at [657, 325] on select "Enter Quantity 1 2 3 4 5 6 7 8 9 10 11 12 13 14 15 16 17 18 19 20 Enter Quantity" at bounding box center [638, 323] width 76 height 25
select select "3"
click at [600, 311] on select "Enter Quantity 1 2 3 4 5 6 7 8 9 10 11 12 13 14 15 16 17 18 19 20 Enter Quantity" at bounding box center [638, 323] width 76 height 25
click at [750, 323] on button "Add to Cart" at bounding box center [759, 323] width 157 height 25
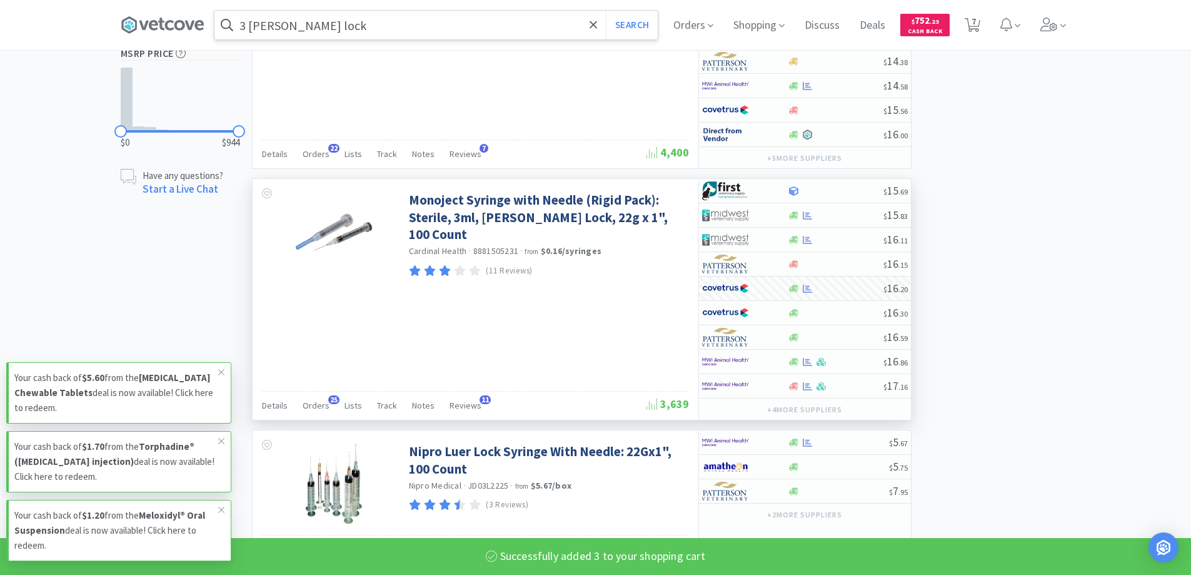
select select "3"
select select "1"
select select "2"
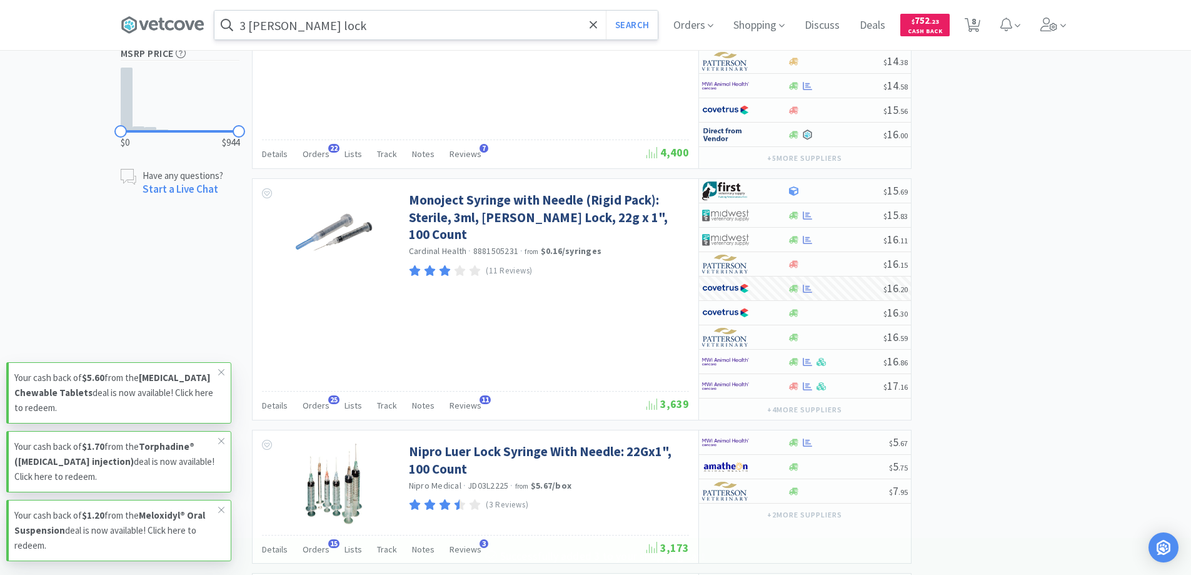
click at [428, 24] on input "3 [PERSON_NAME] lock" at bounding box center [436, 25] width 443 height 29
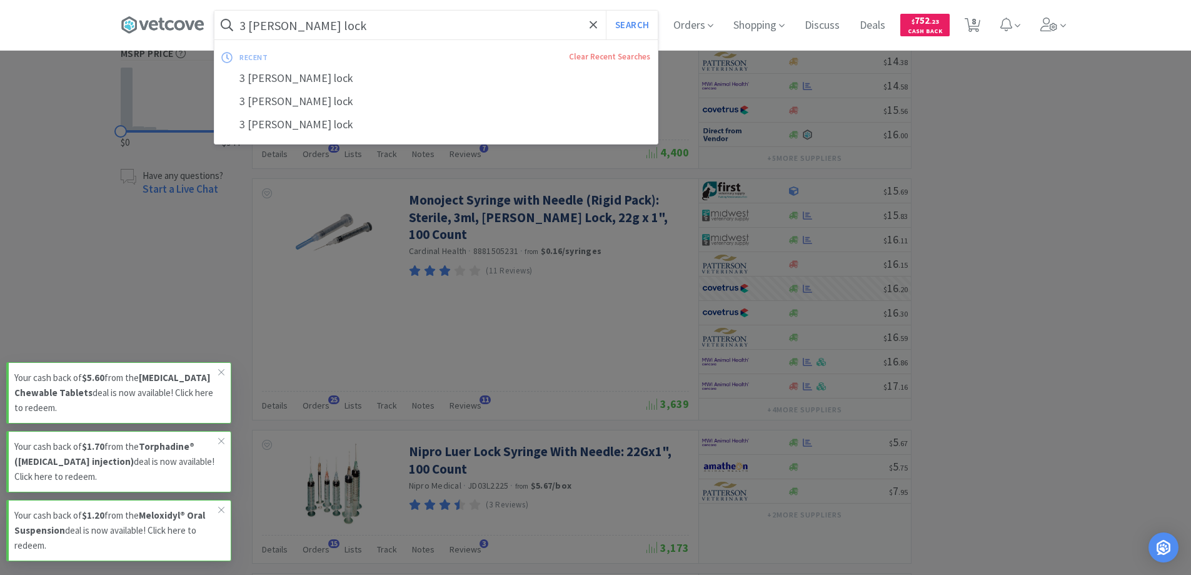
click at [315, 29] on input "3 [PERSON_NAME] lock" at bounding box center [436, 25] width 443 height 29
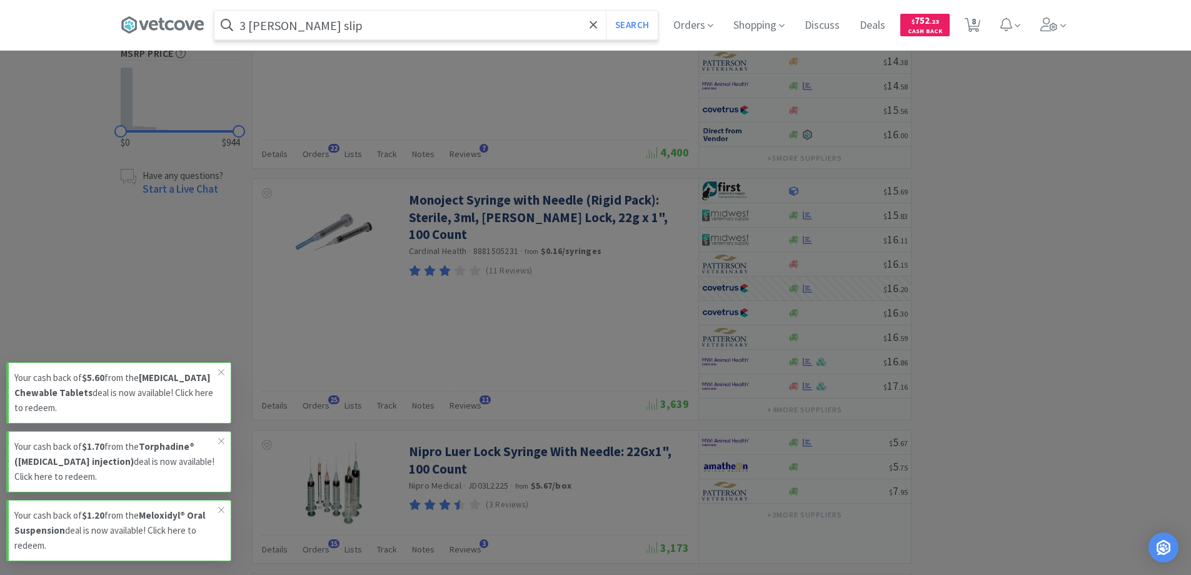
type input "3 [PERSON_NAME] slip"
click at [606, 11] on button "Search" at bounding box center [632, 25] width 52 height 29
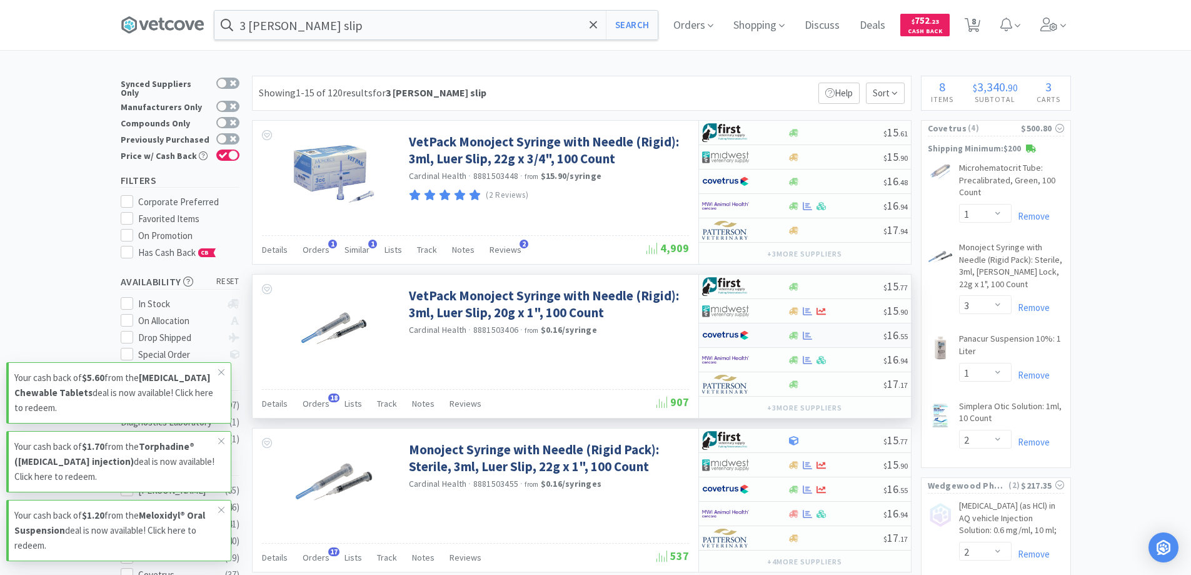
click at [836, 333] on div at bounding box center [836, 335] width 96 height 9
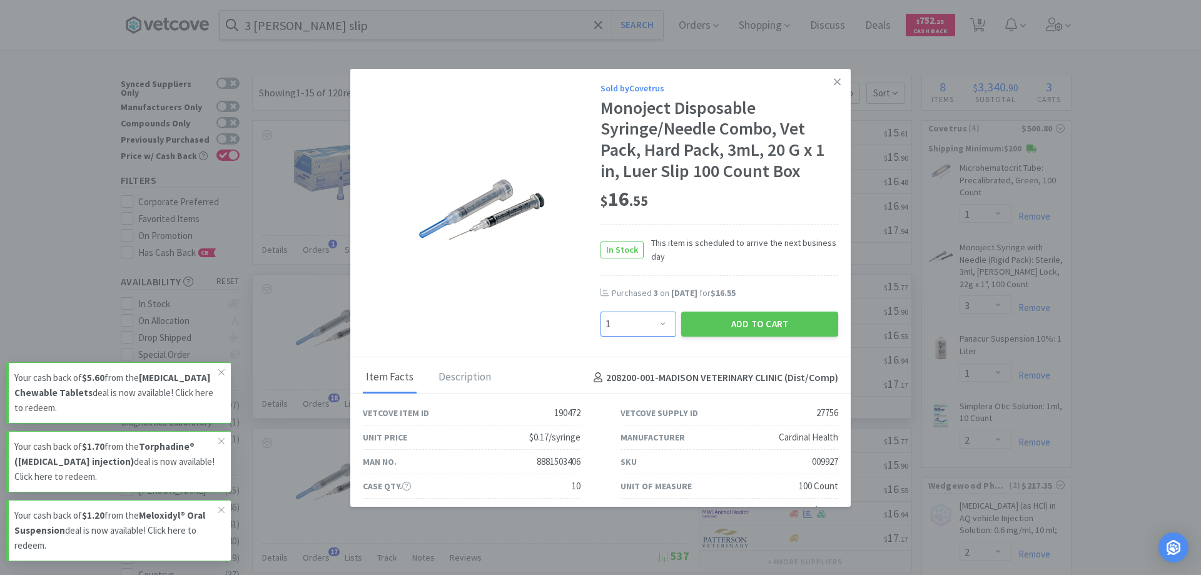
click at [654, 322] on select "Enter Quantity 1 2 3 4 5 6 7 8 9 10 11 12 13 14 15 16 17 18 19 20 Enter Quantity" at bounding box center [638, 323] width 76 height 25
select select "3"
click at [600, 311] on select "Enter Quantity 1 2 3 4 5 6 7 8 9 10 11 12 13 14 15 16 17 18 19 20 Enter Quantity" at bounding box center [638, 323] width 76 height 25
click at [769, 321] on button "Add to Cart" at bounding box center [759, 323] width 157 height 25
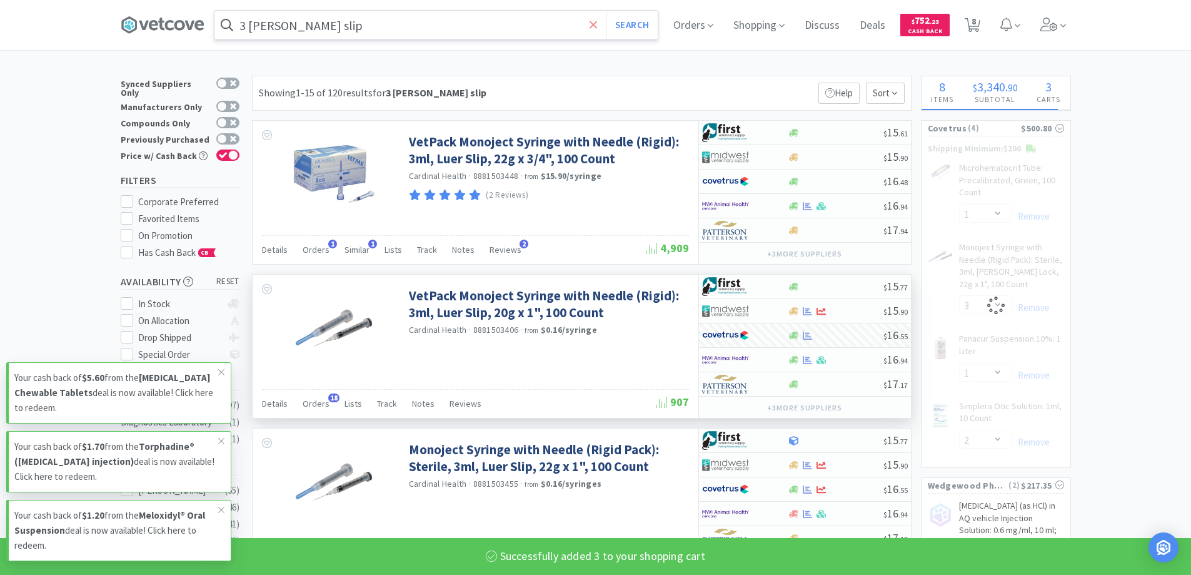
select select "3"
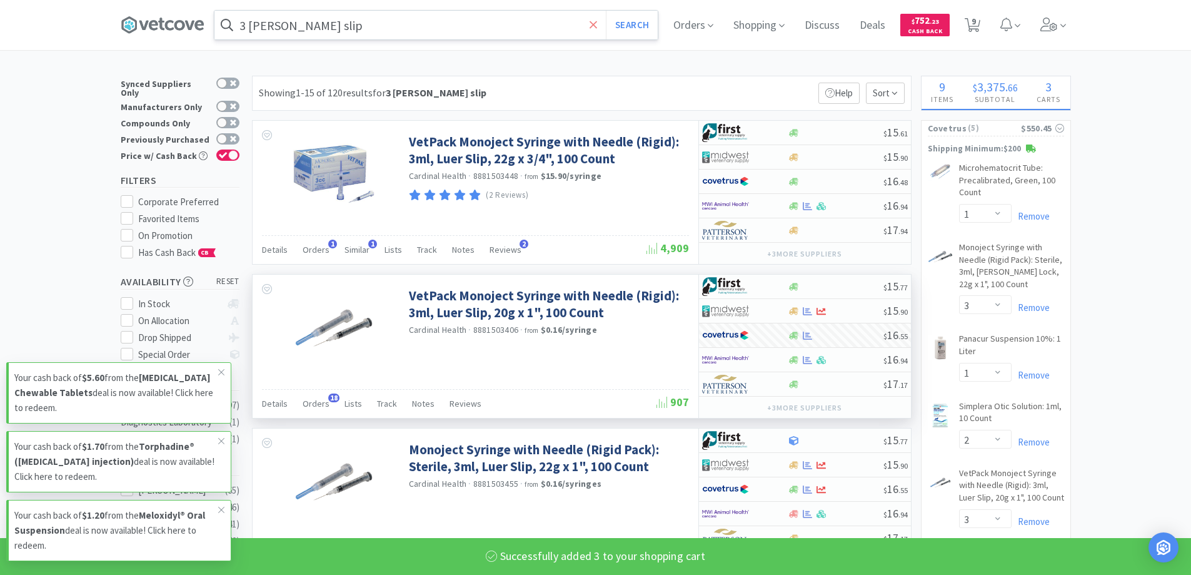
click at [597, 24] on icon at bounding box center [594, 25] width 8 height 8
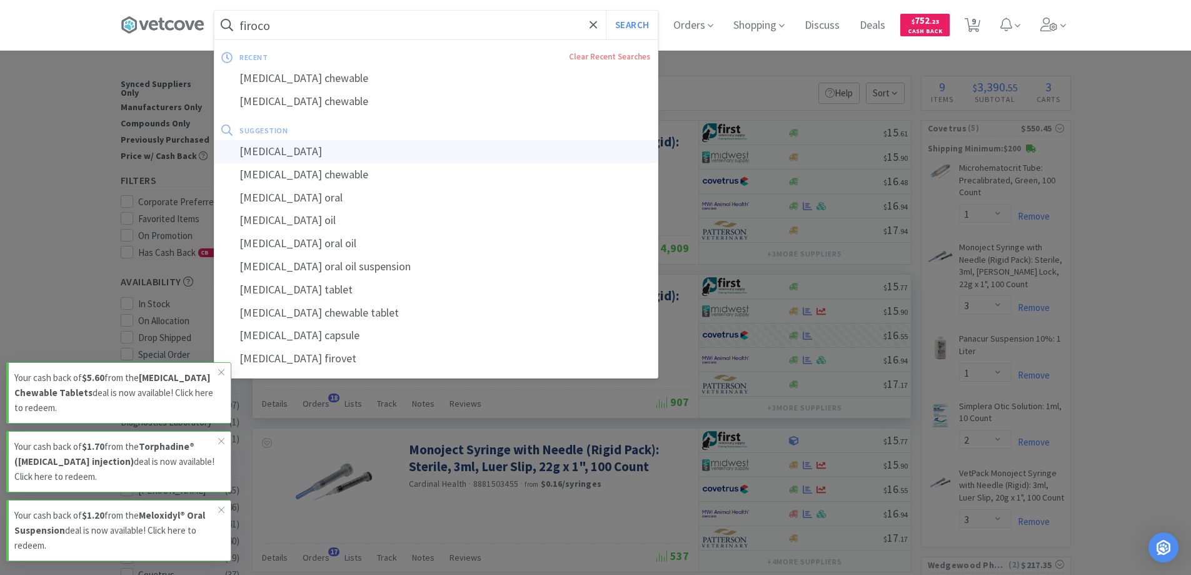
click at [306, 148] on div "[MEDICAL_DATA]" at bounding box center [436, 151] width 443 height 23
type input "[MEDICAL_DATA]"
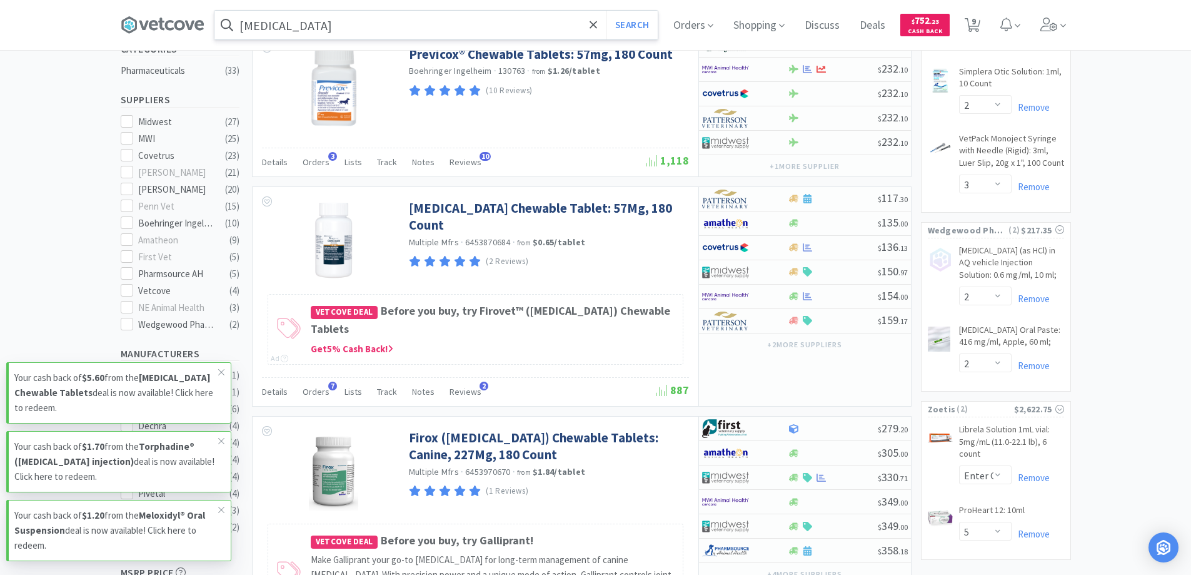
scroll to position [313, 0]
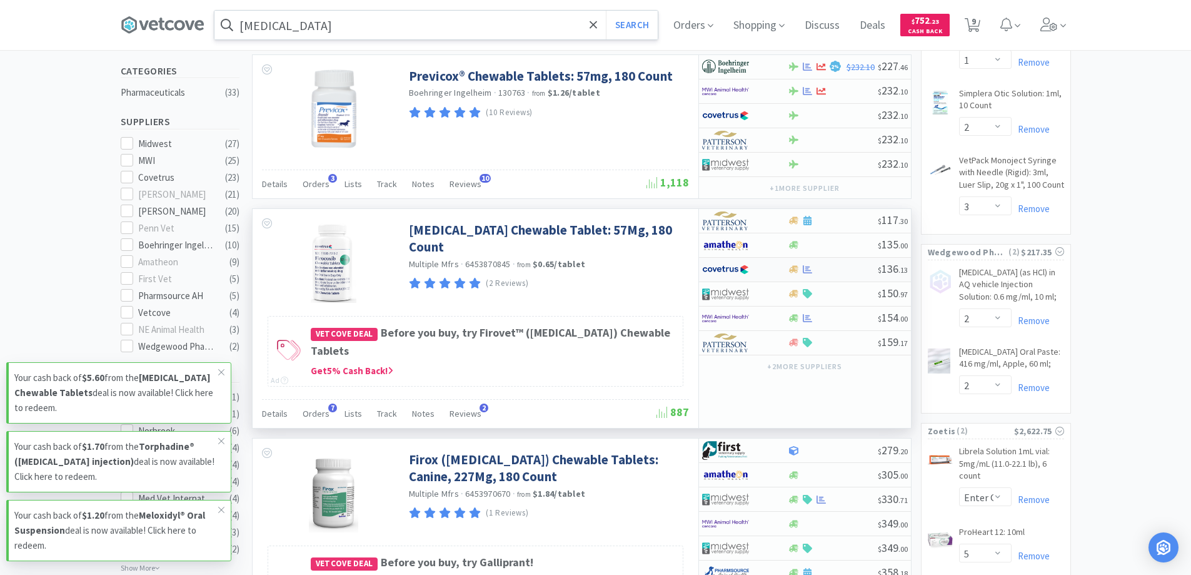
click at [849, 270] on div at bounding box center [833, 269] width 90 height 9
select select "1"
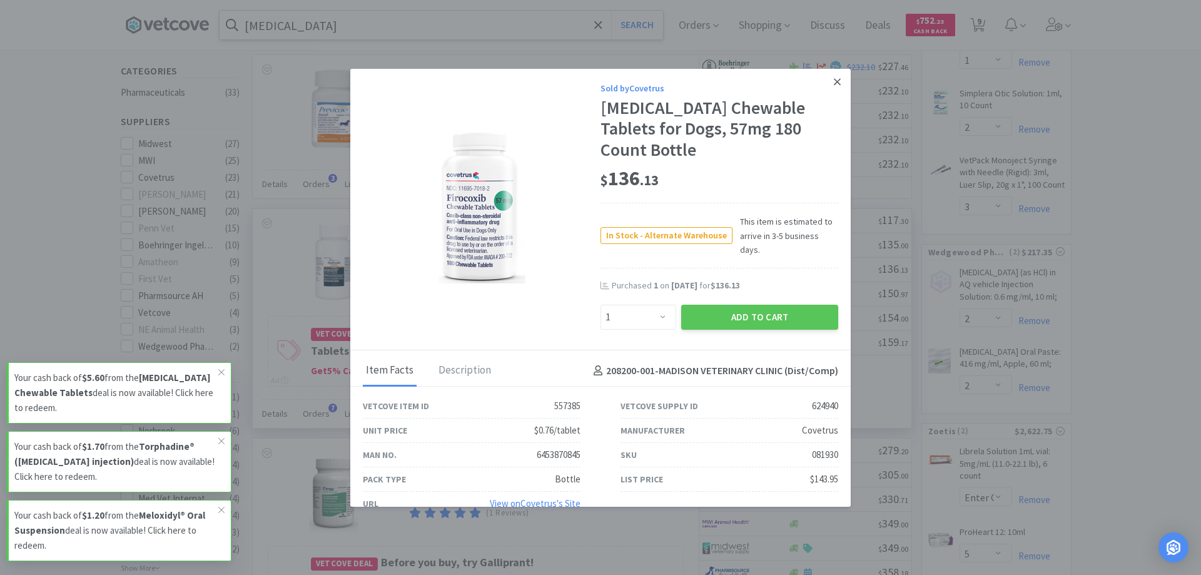
click at [841, 88] on link at bounding box center [837, 82] width 22 height 27
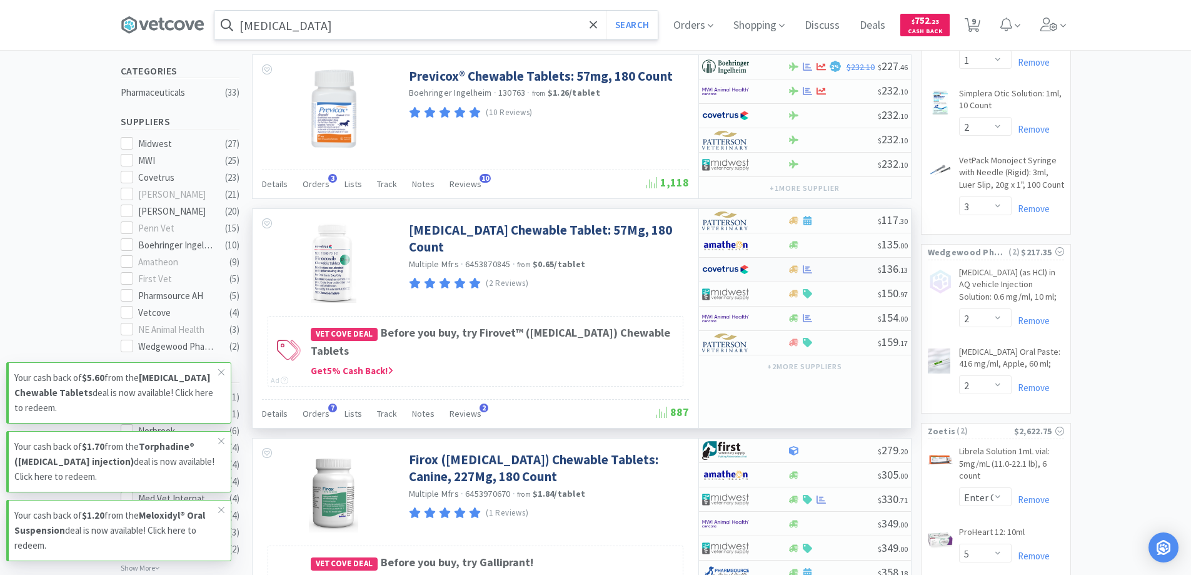
click at [835, 268] on div at bounding box center [833, 269] width 90 height 9
select select "1"
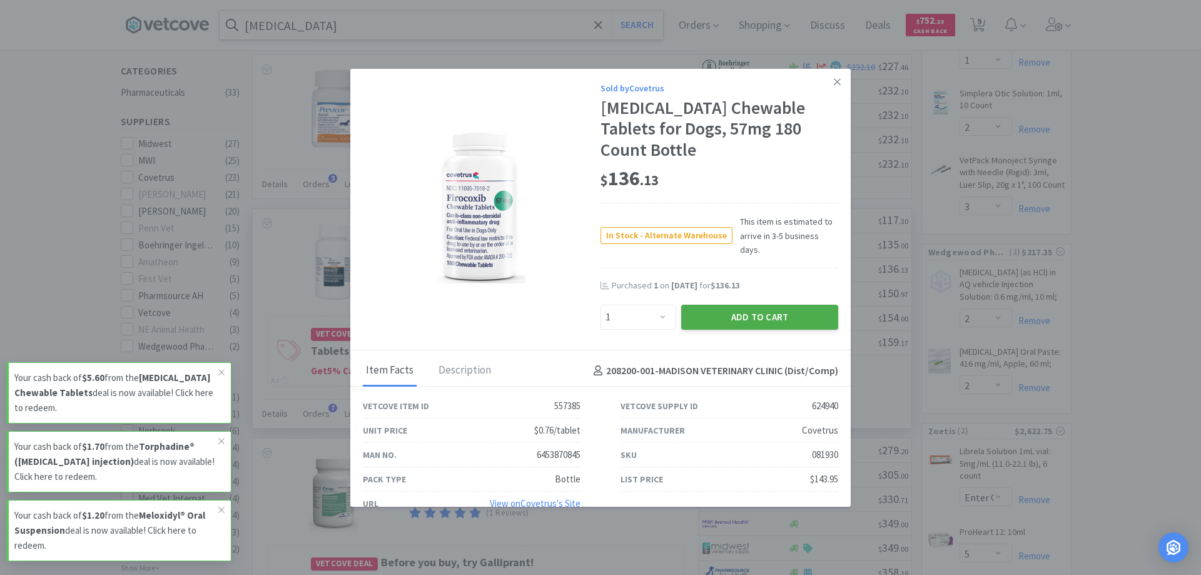
click at [720, 305] on button "Add to Cart" at bounding box center [759, 317] width 157 height 25
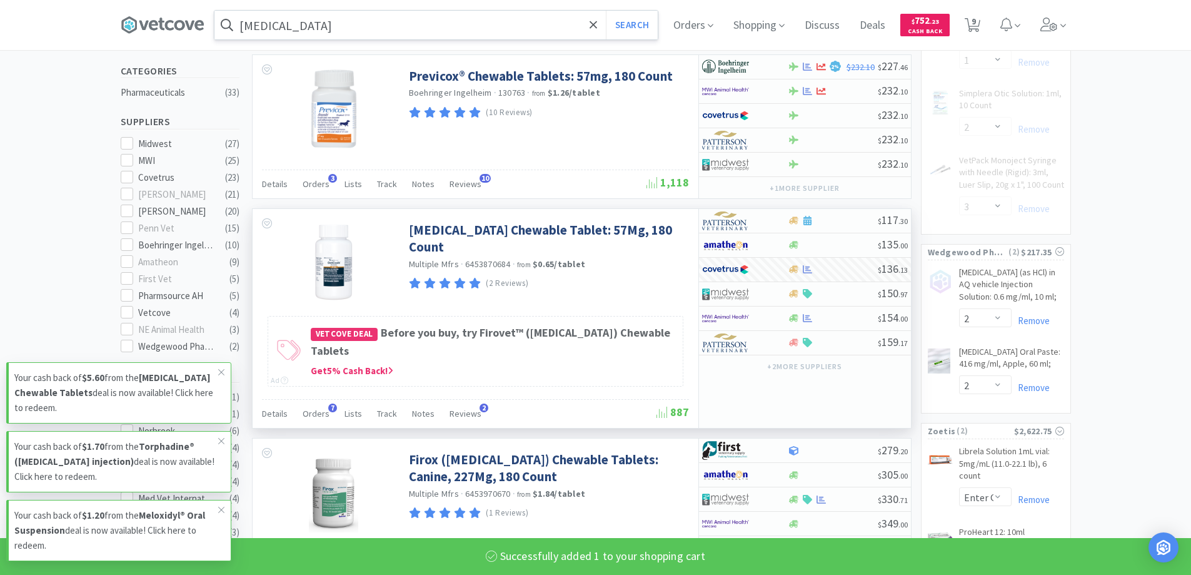
select select "1"
select select "3"
select select "1"
select select "2"
select select "3"
